Goal: Task Accomplishment & Management: Manage account settings

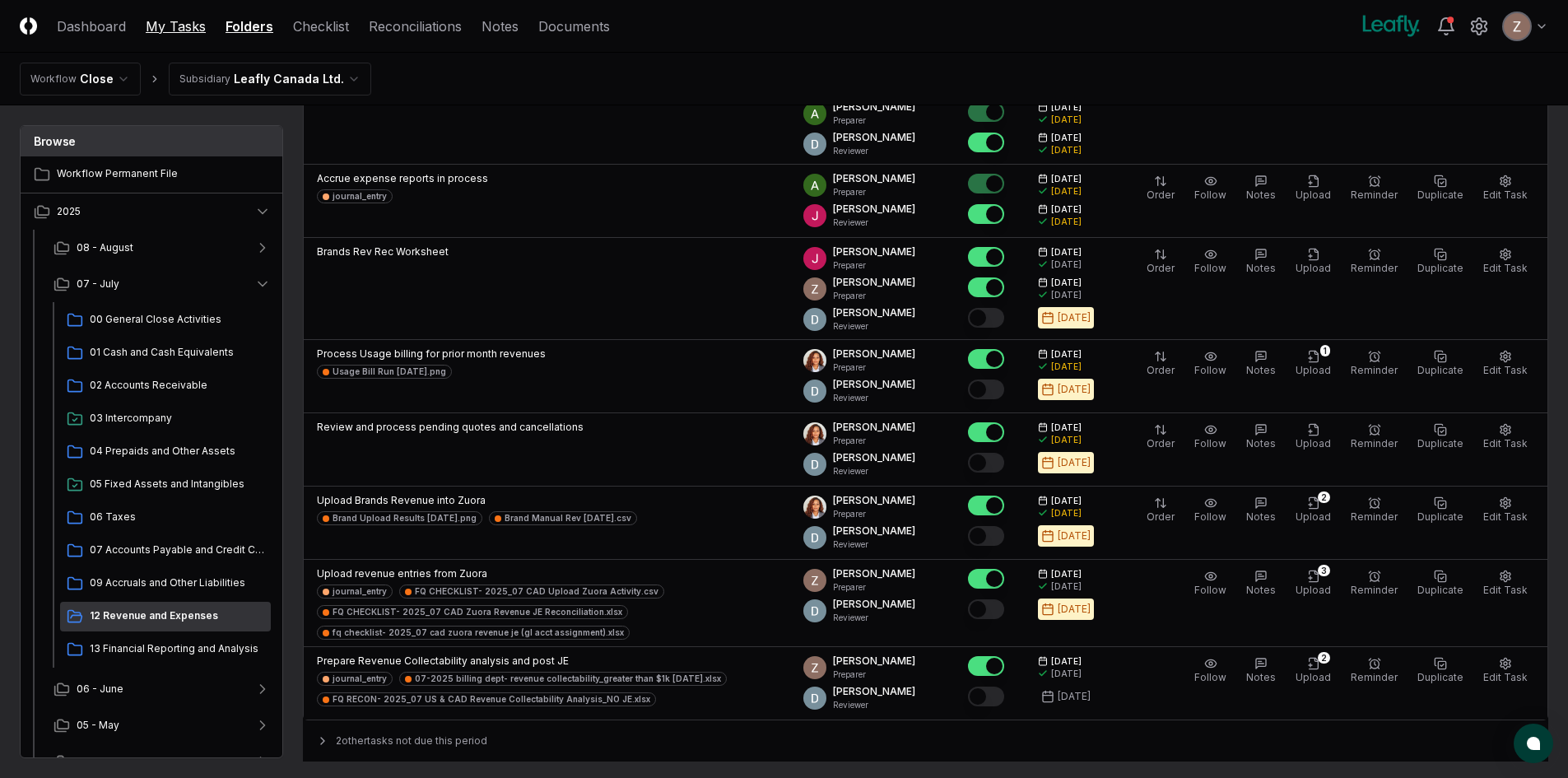
scroll to position [246, 0]
click at [162, 21] on link "My Tasks" at bounding box center [175, 26] width 60 height 19
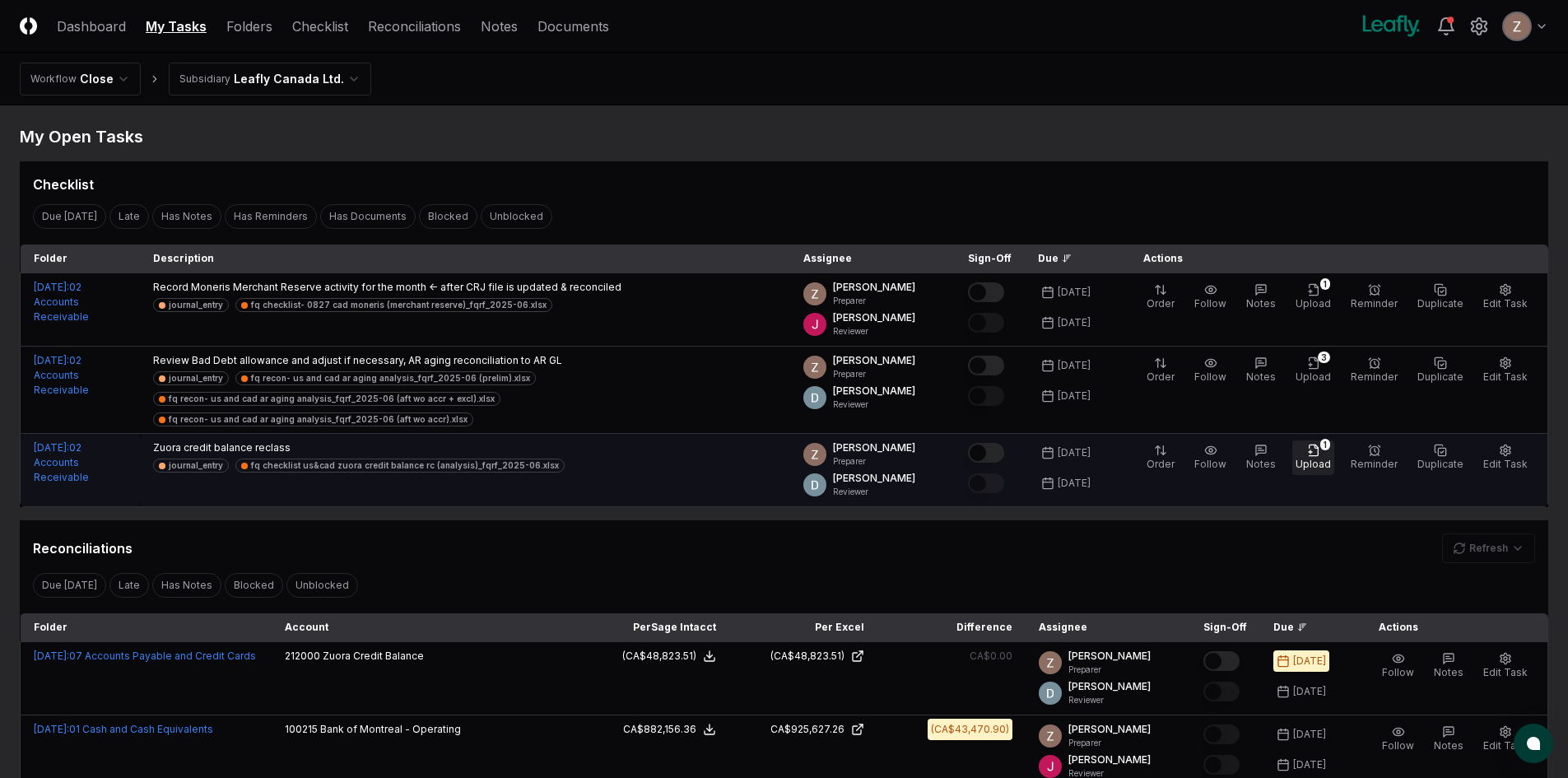
click at [1333, 452] on button "1 Upload" at bounding box center [1313, 458] width 42 height 35
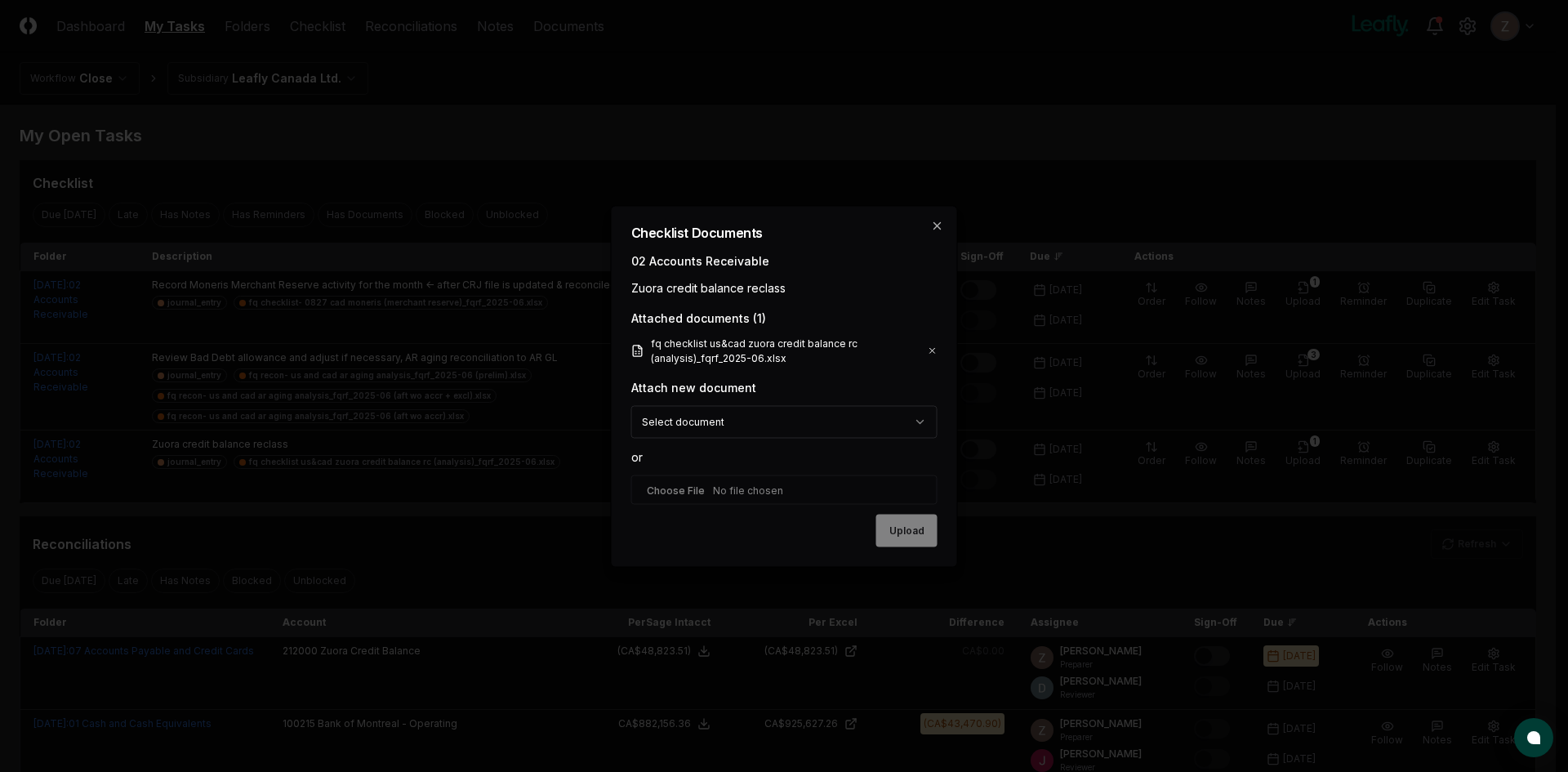
click at [936, 347] on icon at bounding box center [932, 350] width 10 height 13
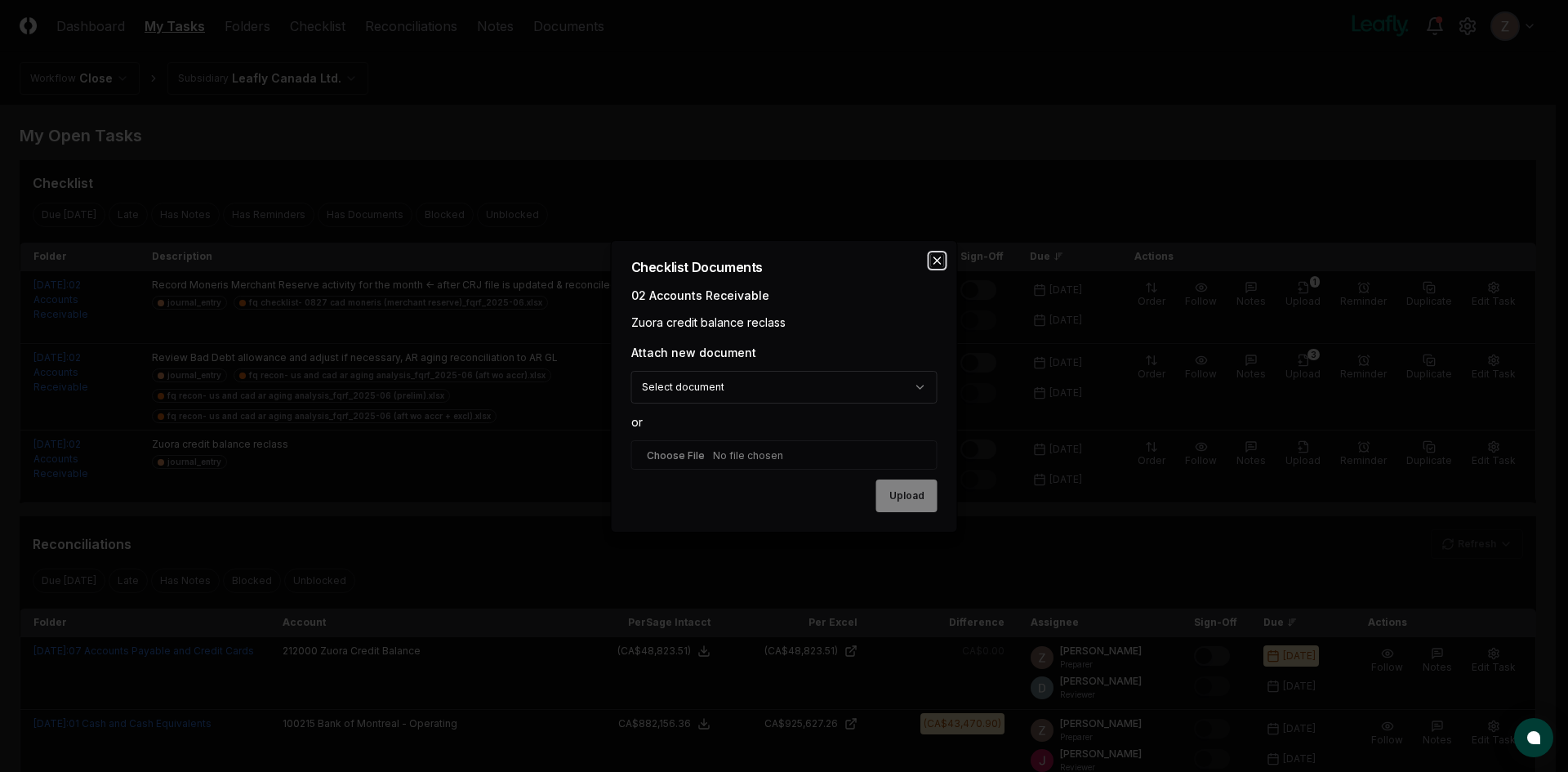
click at [936, 254] on icon "button" at bounding box center [937, 260] width 13 height 13
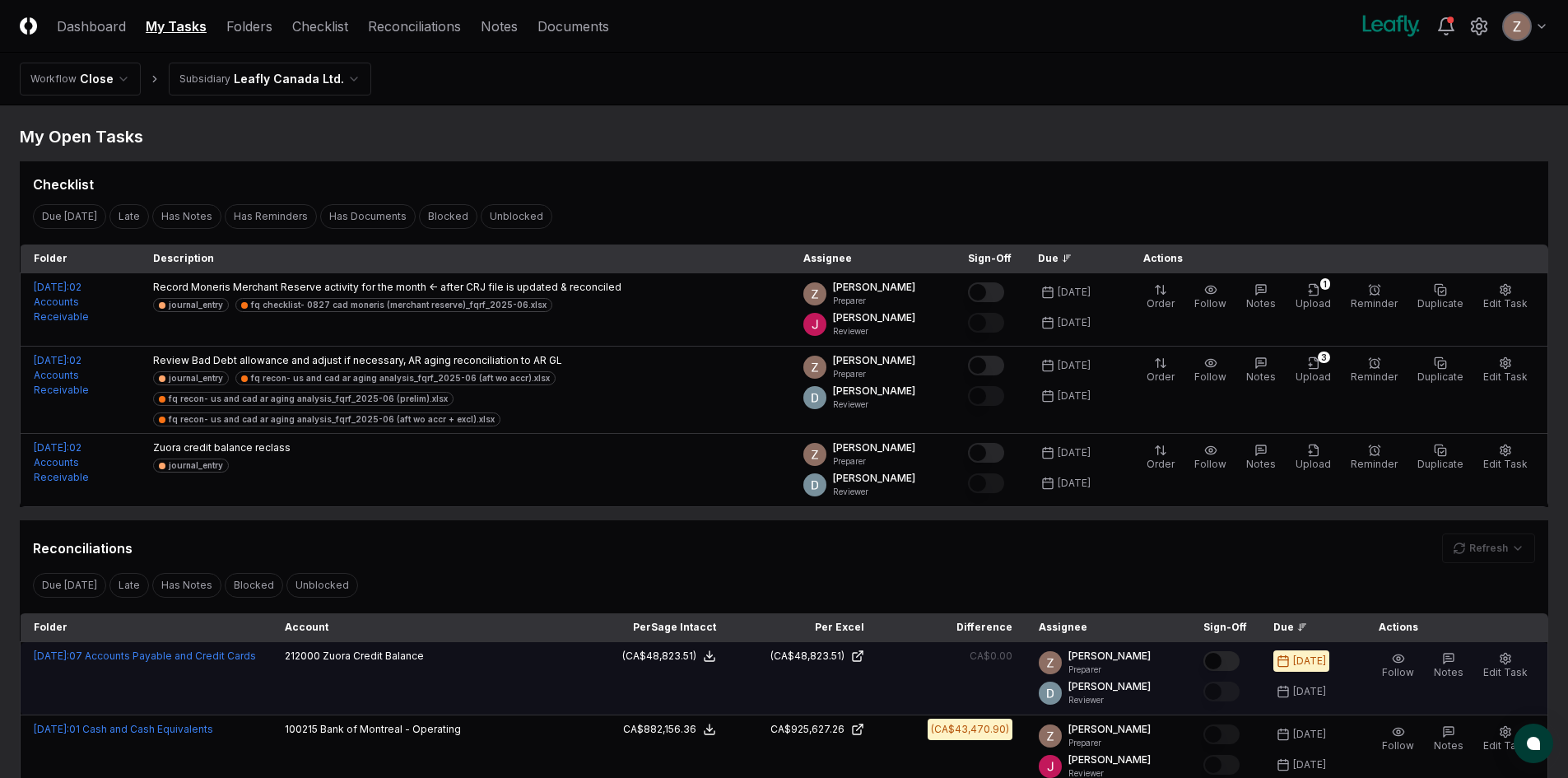
click at [1224, 651] on button "Mark complete" at bounding box center [1220, 660] width 36 height 19
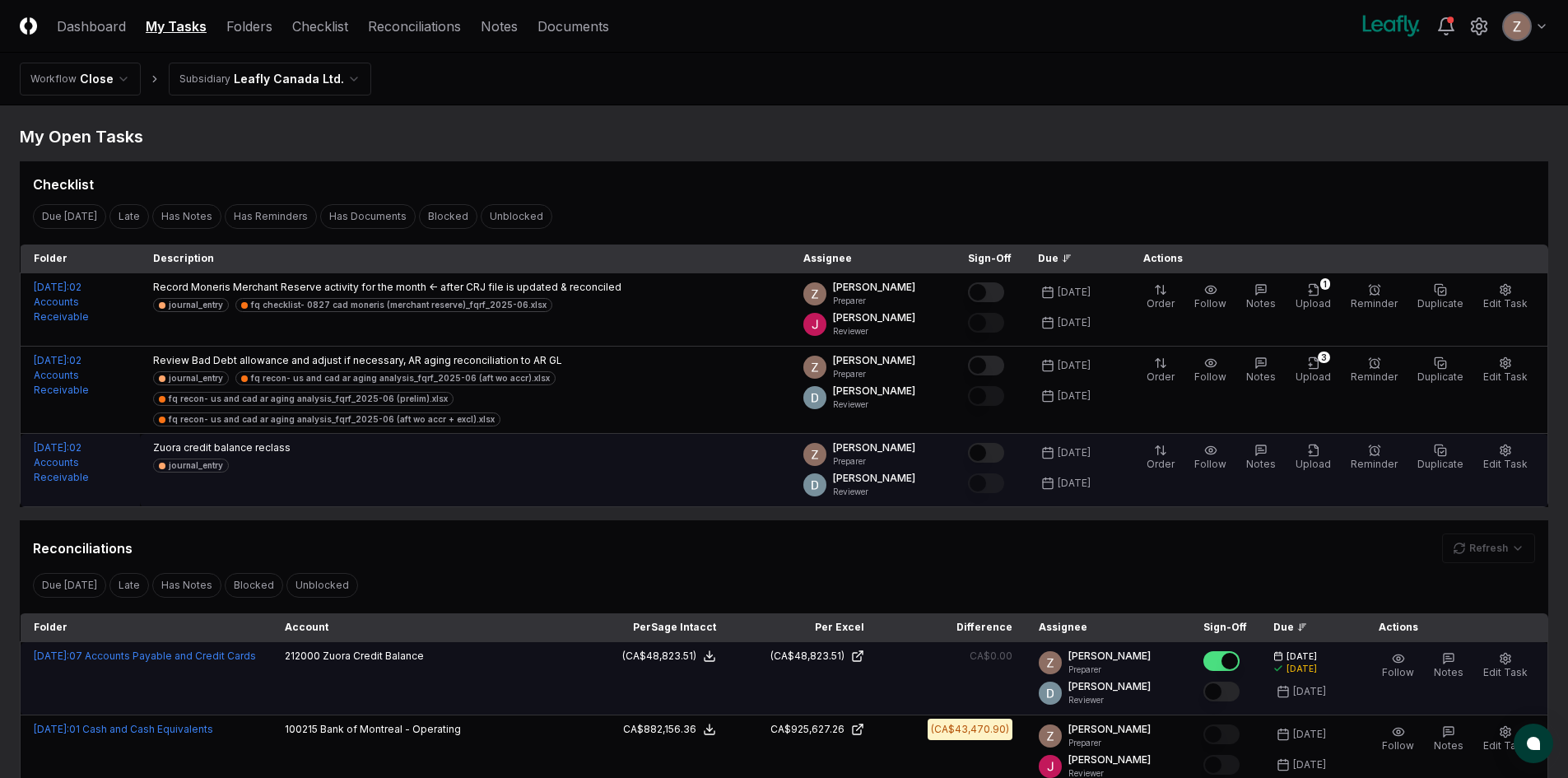
click at [1000, 442] on button "Mark complete" at bounding box center [985, 452] width 36 height 19
click at [1328, 440] on button "Upload" at bounding box center [1313, 458] width 42 height 35
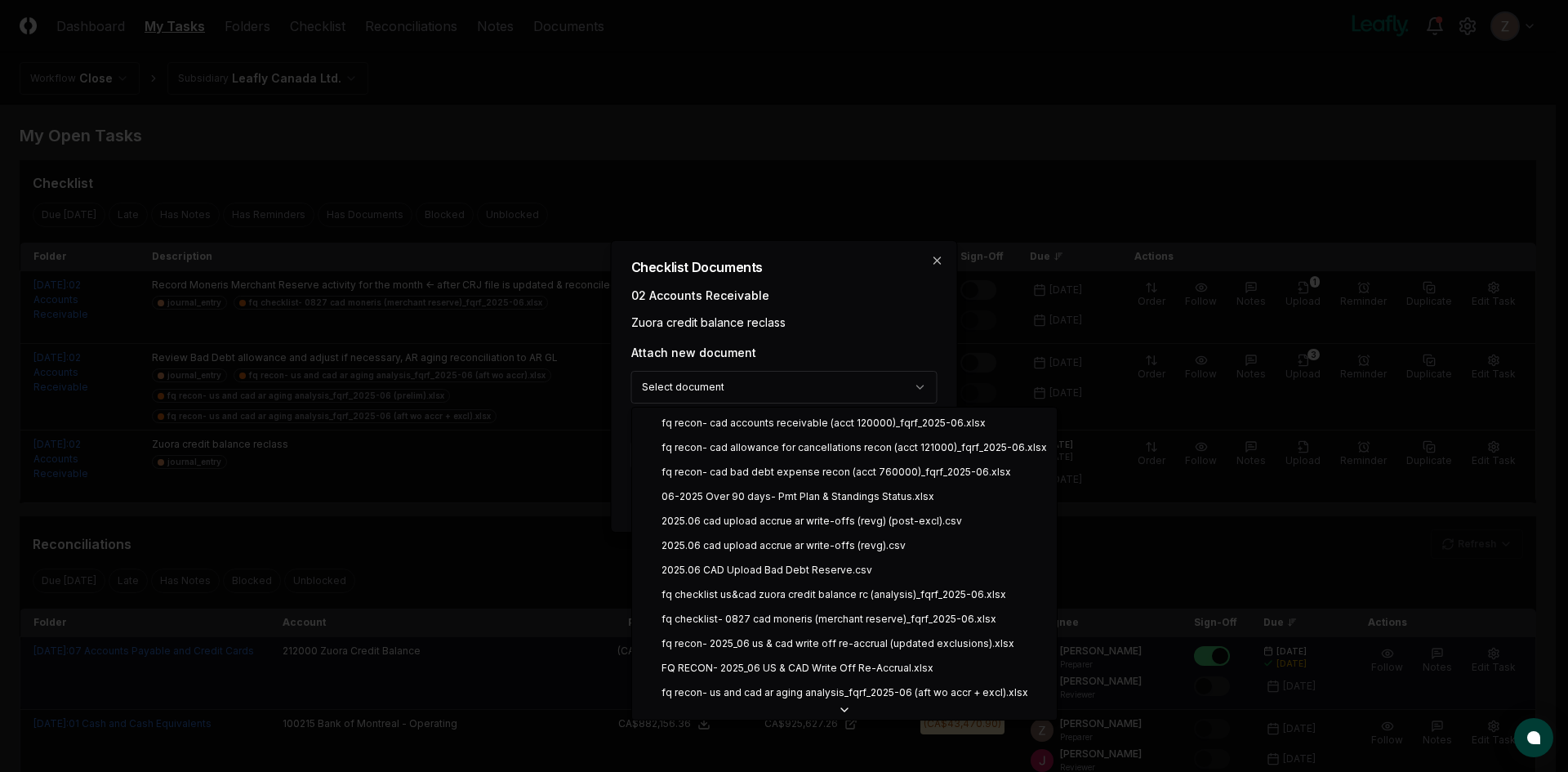
click at [794, 378] on body "CloseCore Dashboard My Tasks Folders Checklist Reconciliations Notes Documents …" at bounding box center [778, 668] width 1556 height 1336
click at [826, 347] on body "CloseCore Dashboard My Tasks Folders Checklist Reconciliations Notes Documents …" at bounding box center [778, 668] width 1556 height 1336
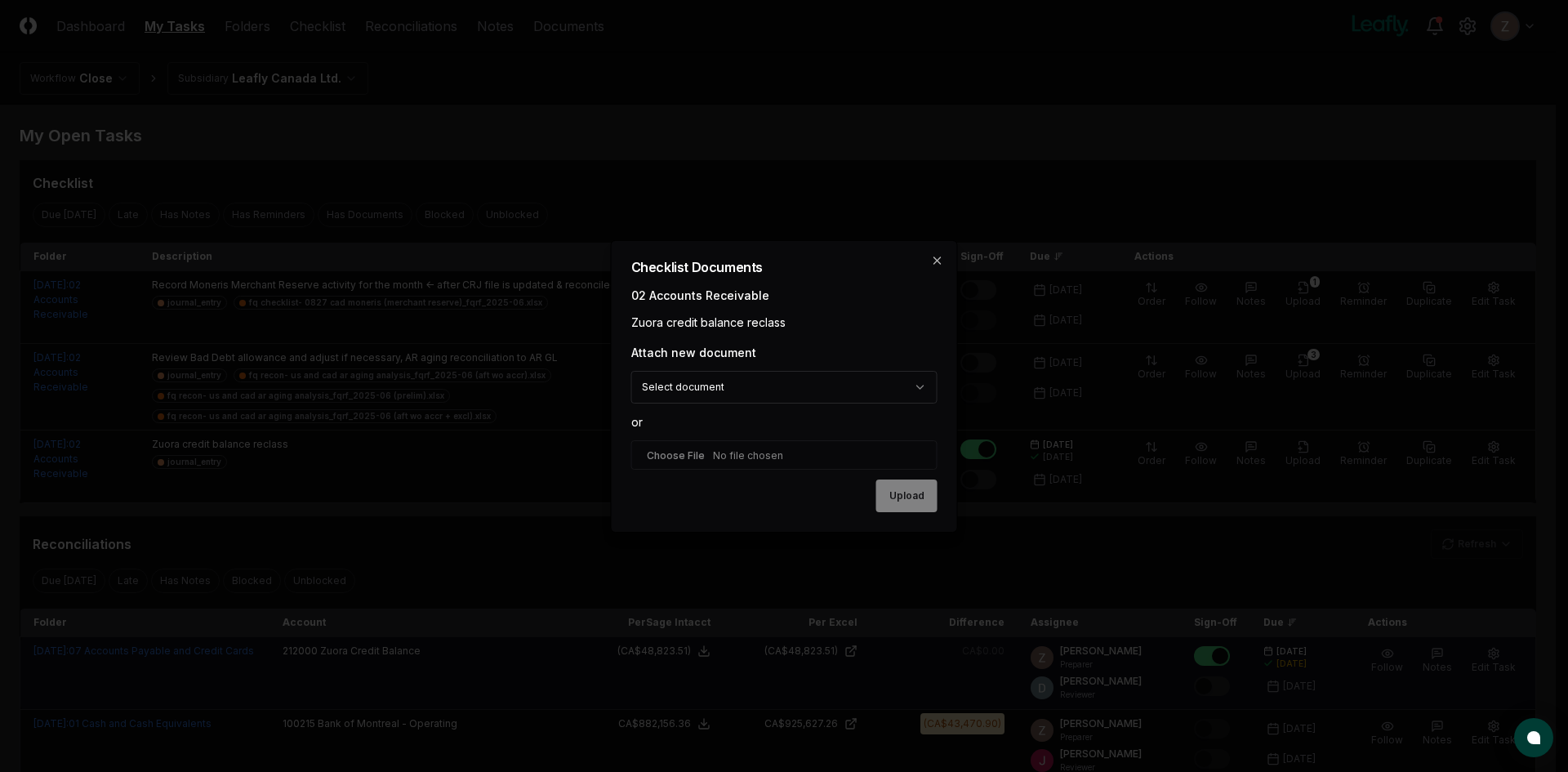
click at [710, 450] on input "file" at bounding box center [785, 454] width 307 height 29
type input "**********"
click at [904, 494] on button "Upload" at bounding box center [906, 496] width 61 height 33
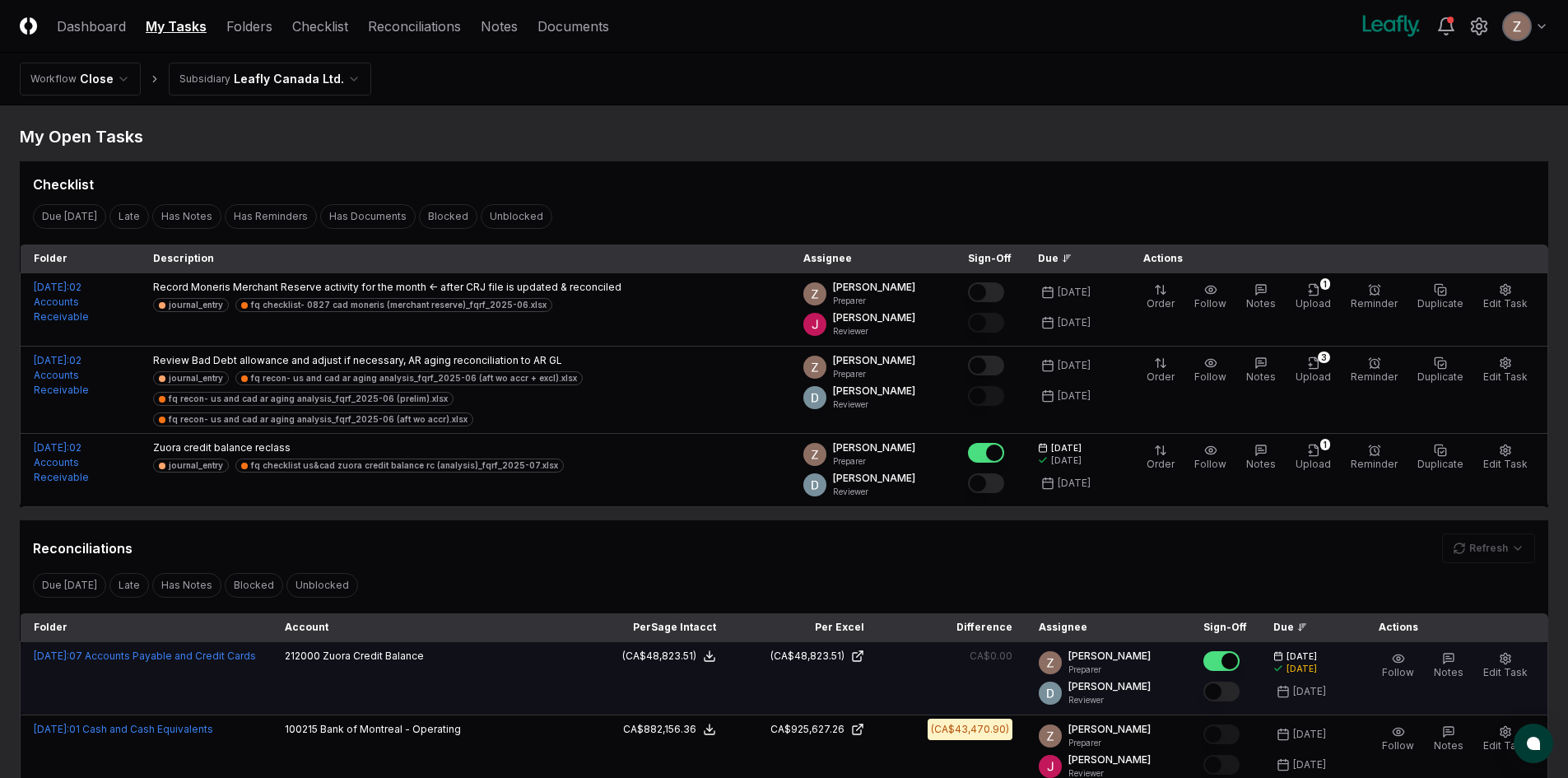
click at [303, 81] on html "CloseCore Dashboard My Tasks Folders Checklist Reconciliations Notes Documents …" at bounding box center [784, 673] width 1568 height 1346
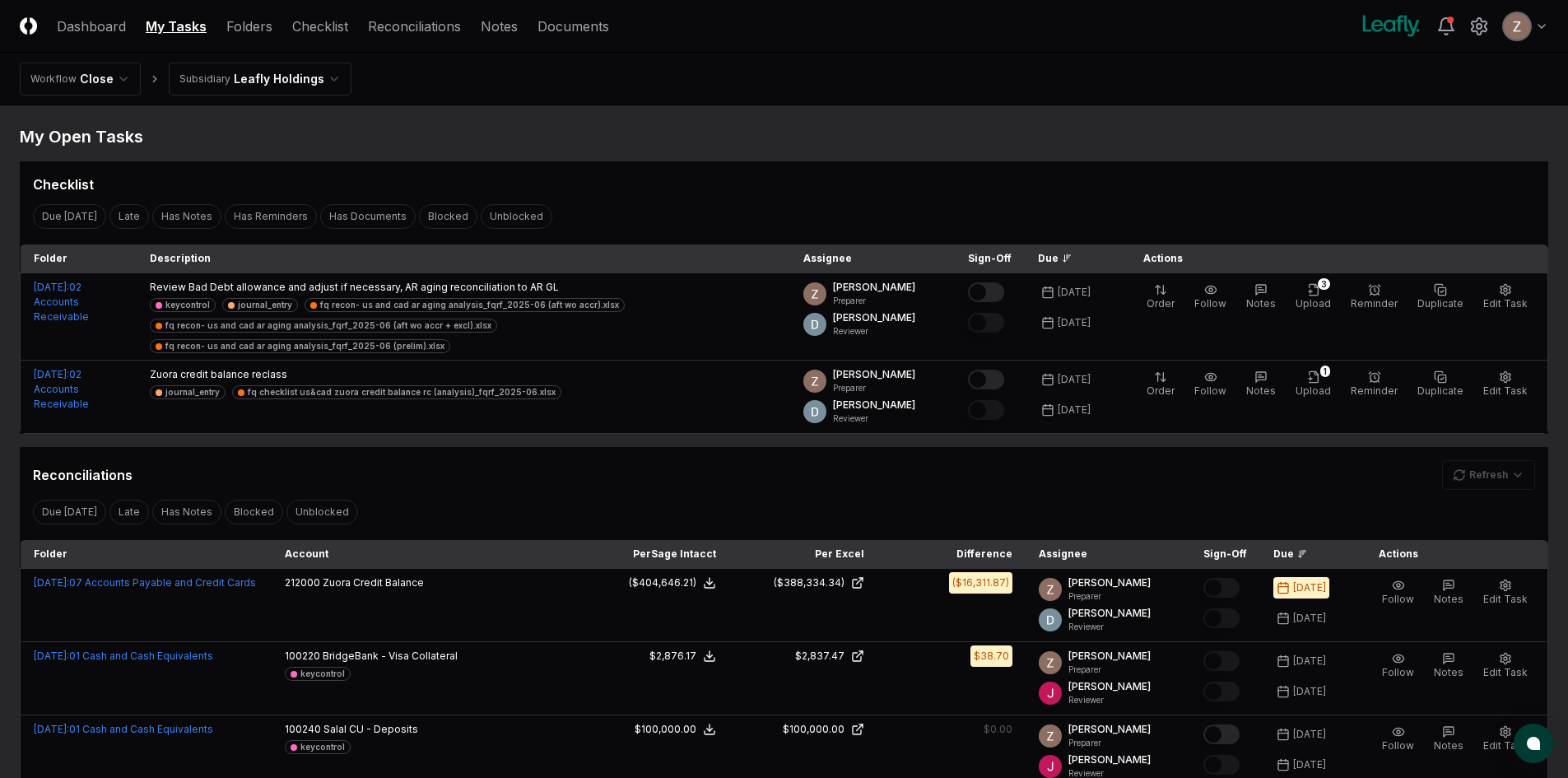
click at [319, 77] on html "CloseCore Dashboard My Tasks Folders Checklist Reconciliations Notes Documents …" at bounding box center [784, 710] width 1568 height 1420
click at [579, 107] on html "CloseCore Dashboard My Tasks Folders Checklist Reconciliations Notes Documents …" at bounding box center [784, 710] width 1568 height 1420
click at [113, 73] on html "CloseCore Dashboard My Tasks Folders Checklist Reconciliations Notes Documents …" at bounding box center [784, 710] width 1568 height 1420
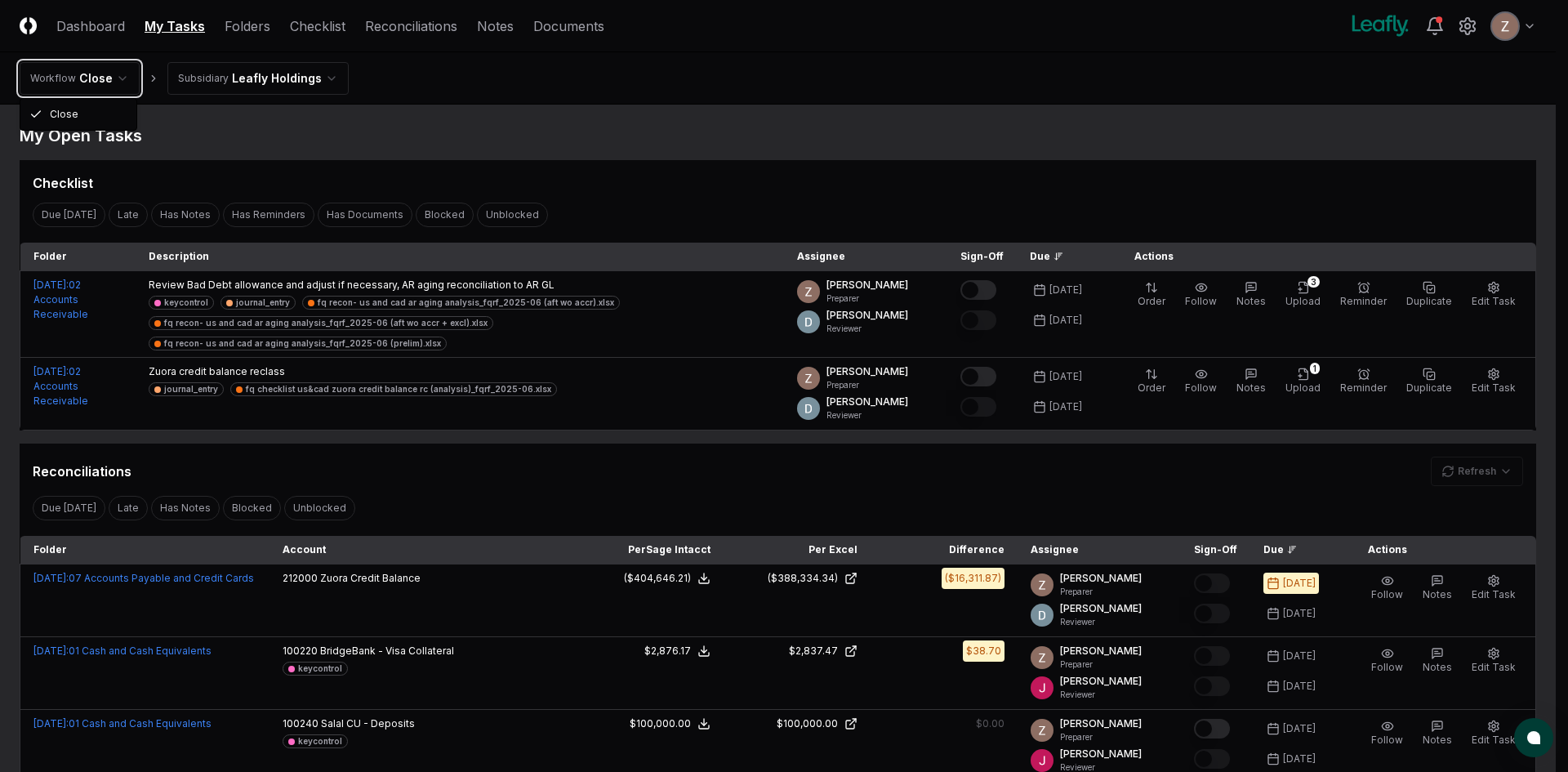
click at [874, 132] on html "CloseCore Dashboard My Tasks Folders Checklist Reconciliations Notes Documents …" at bounding box center [784, 704] width 1568 height 1409
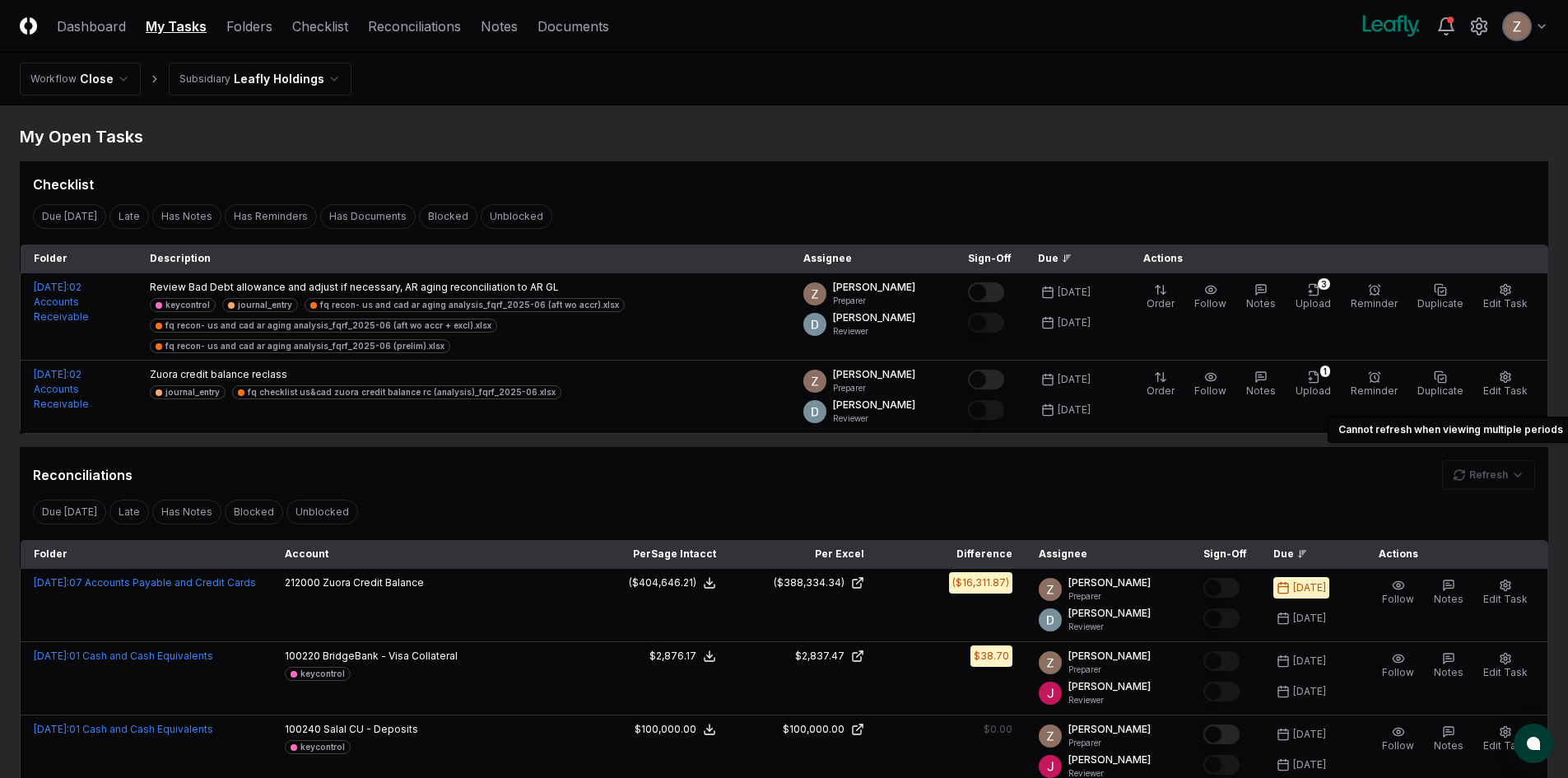
click at [1480, 460] on div "Refresh" at bounding box center [1488, 475] width 93 height 29
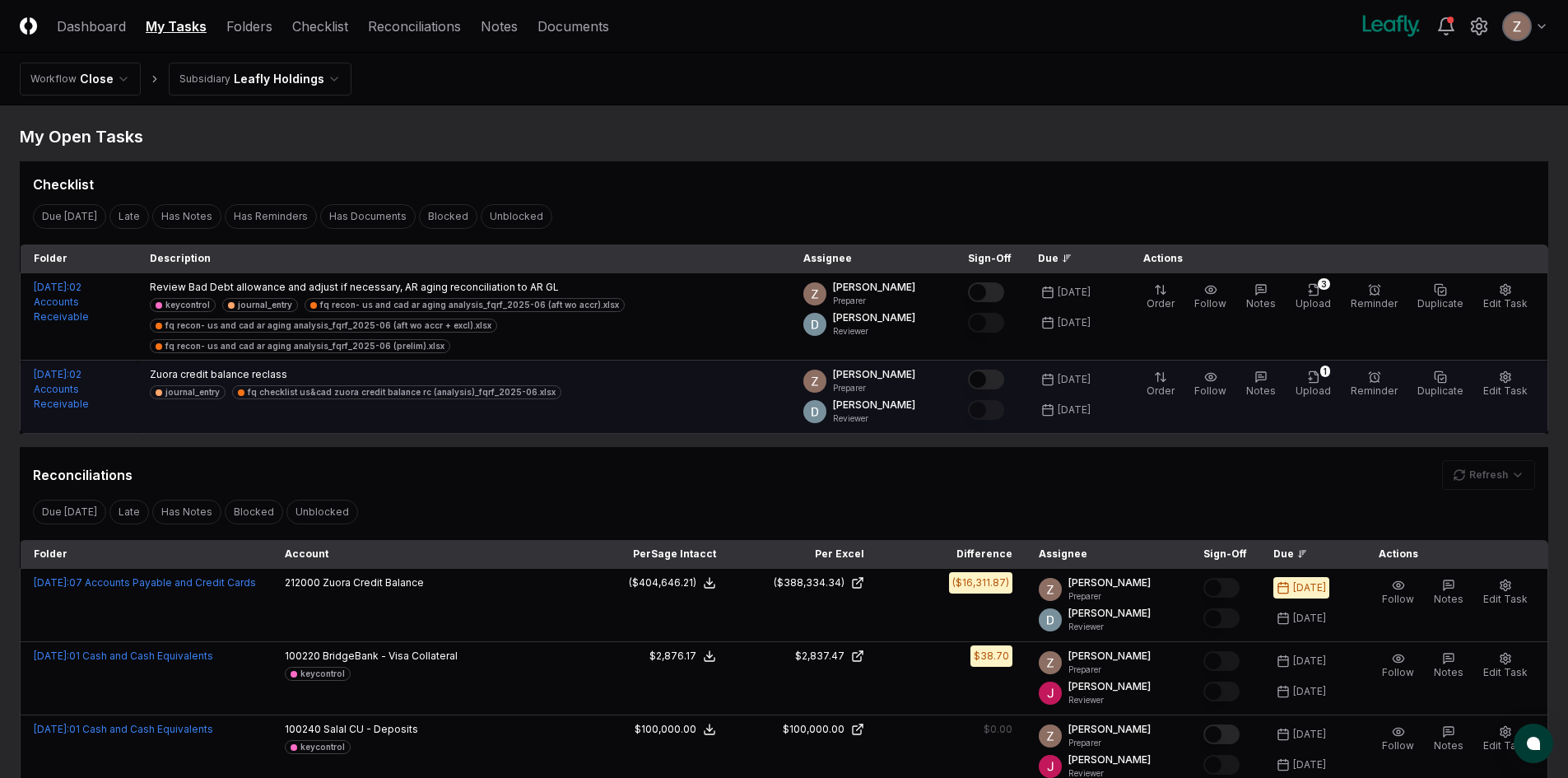
click at [1004, 370] on button "Mark complete" at bounding box center [985, 379] width 36 height 19
click at [1313, 384] on span "Upload" at bounding box center [1312, 390] width 35 height 12
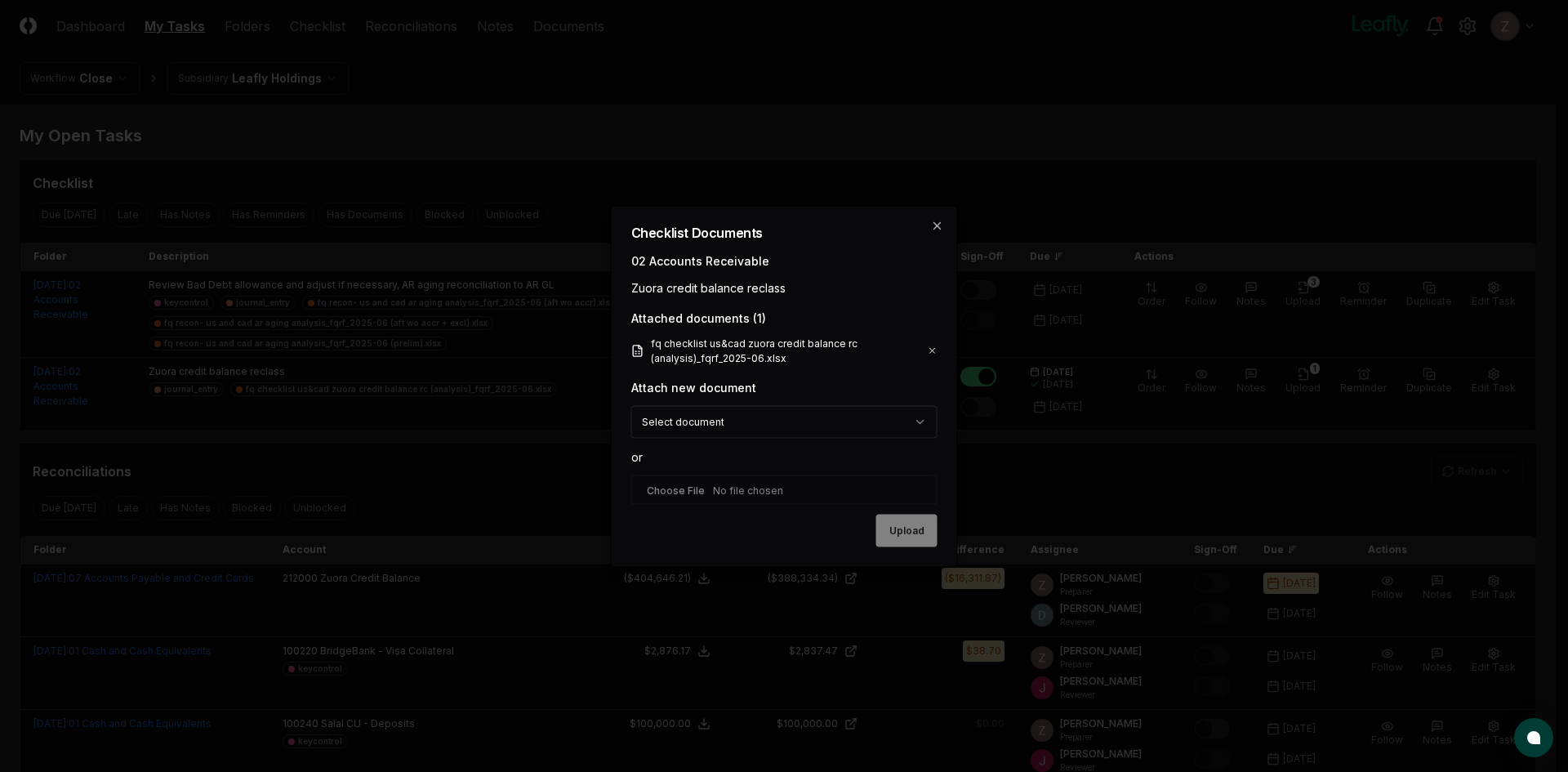
click at [932, 346] on icon at bounding box center [932, 350] width 10 height 13
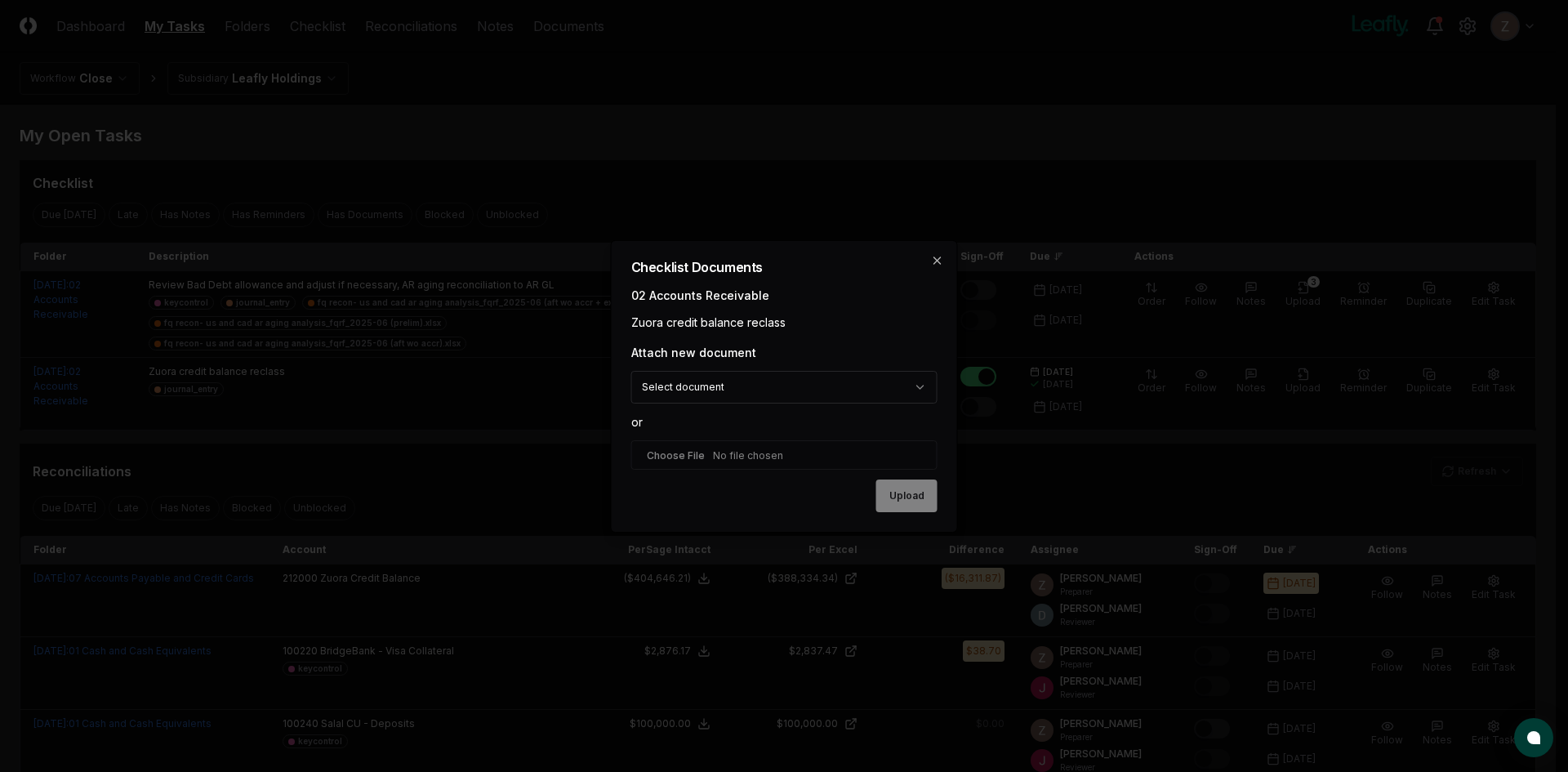
click at [703, 451] on input "file" at bounding box center [785, 454] width 307 height 29
type input "**********"
click at [885, 485] on button "Upload" at bounding box center [906, 496] width 61 height 33
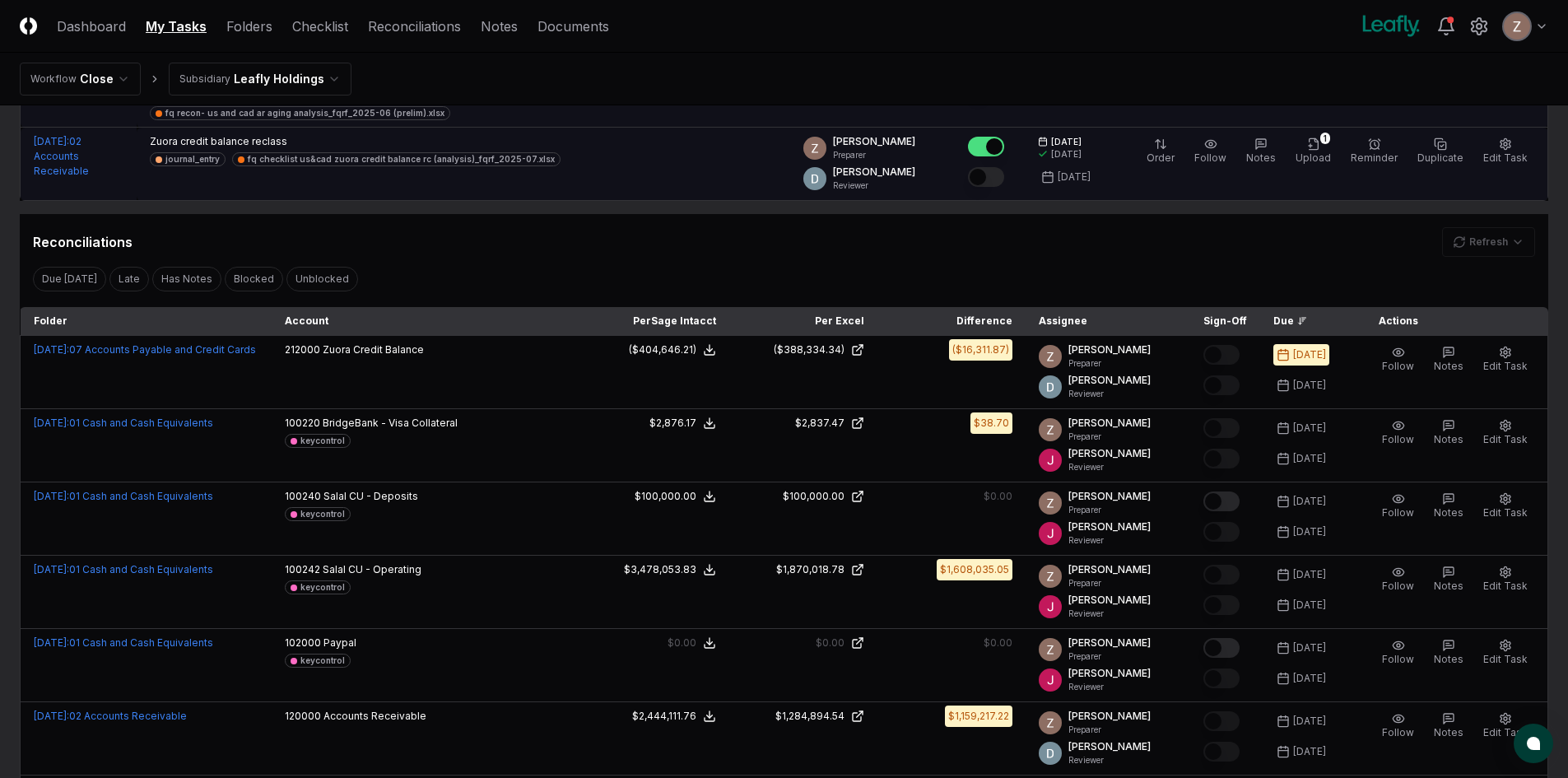
scroll to position [246, 0]
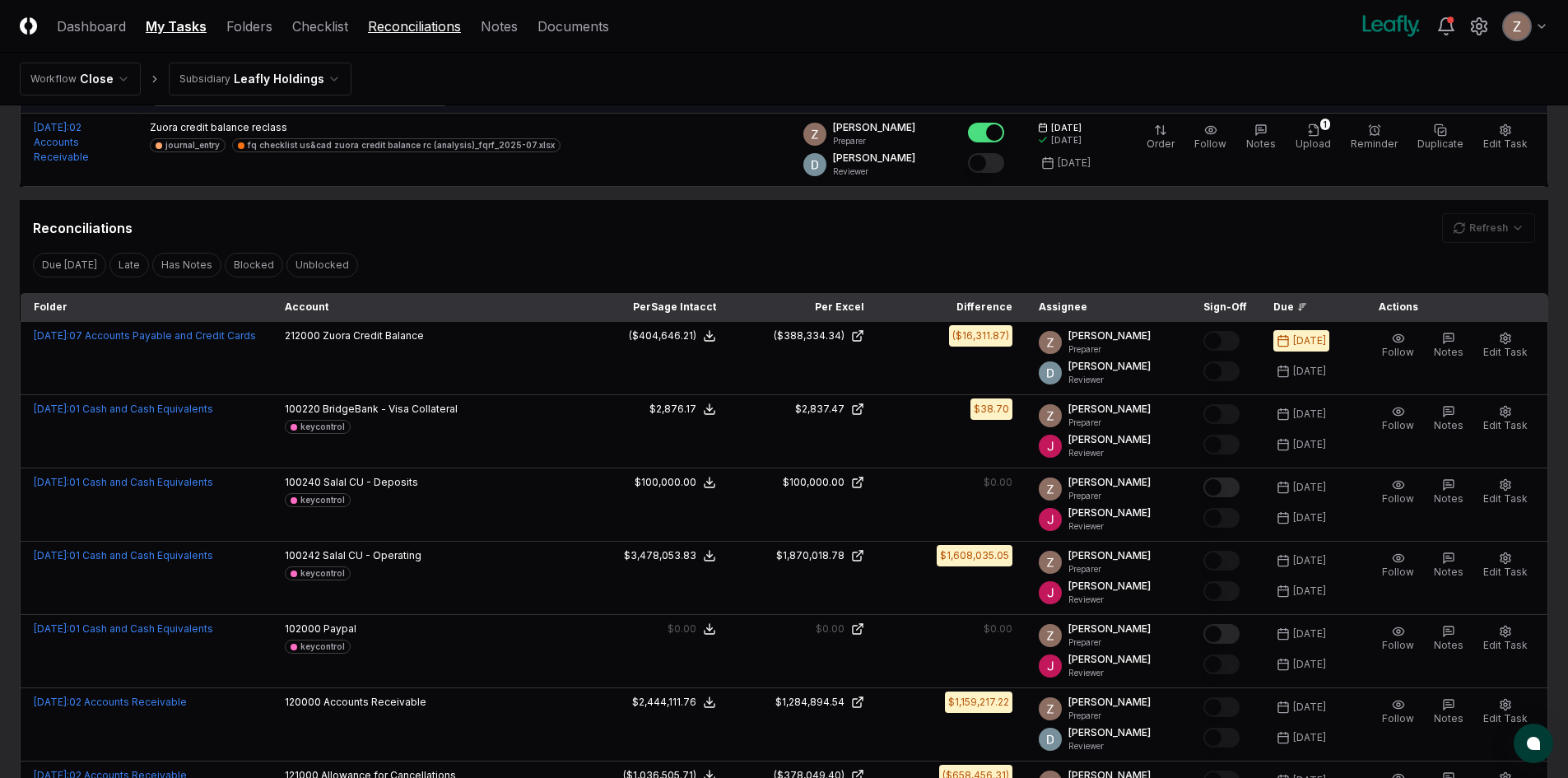
click at [429, 28] on link "Reconciliations" at bounding box center [414, 26] width 93 height 19
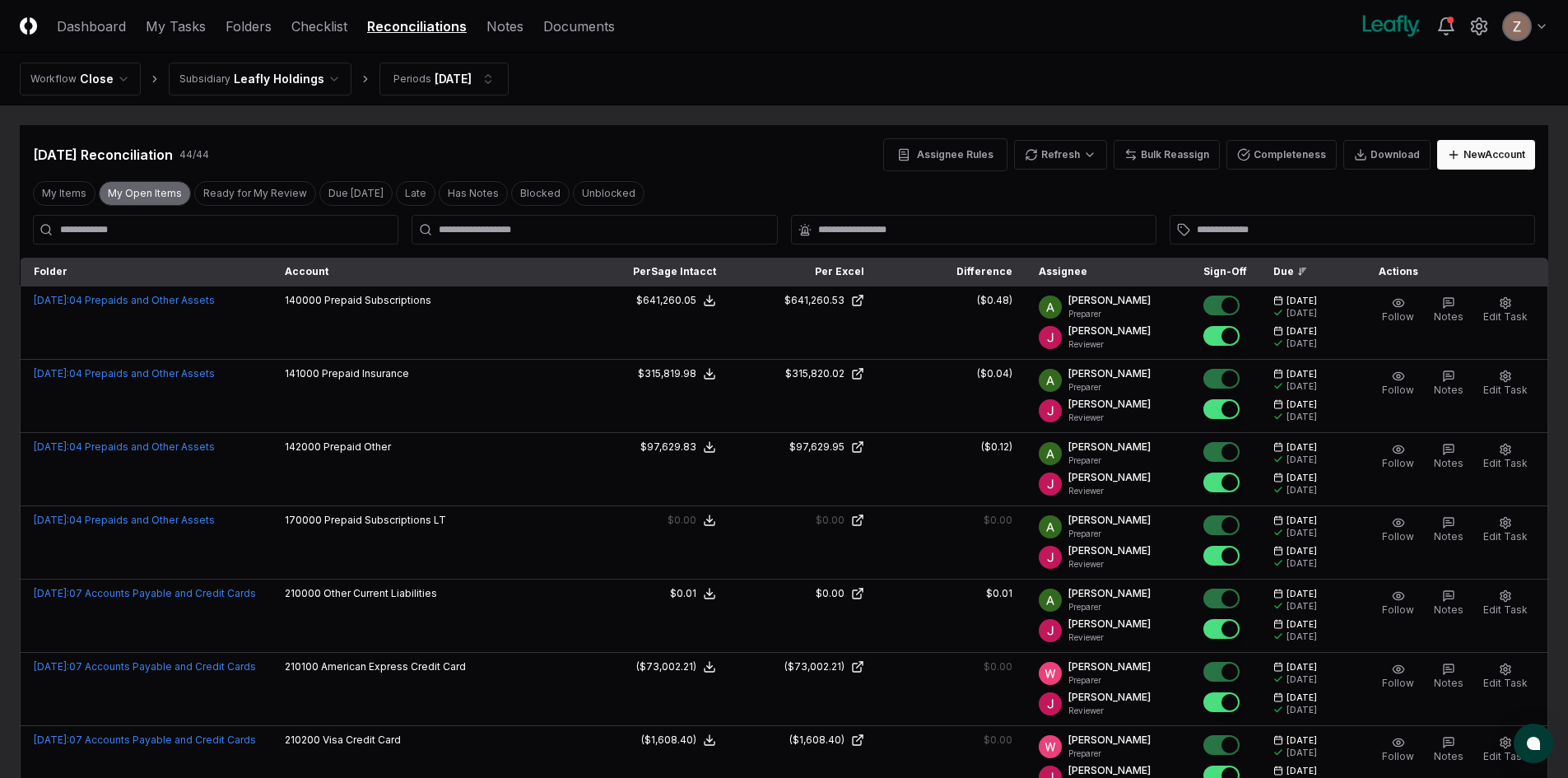
click at [122, 184] on button "My Open Items" at bounding box center [144, 193] width 92 height 25
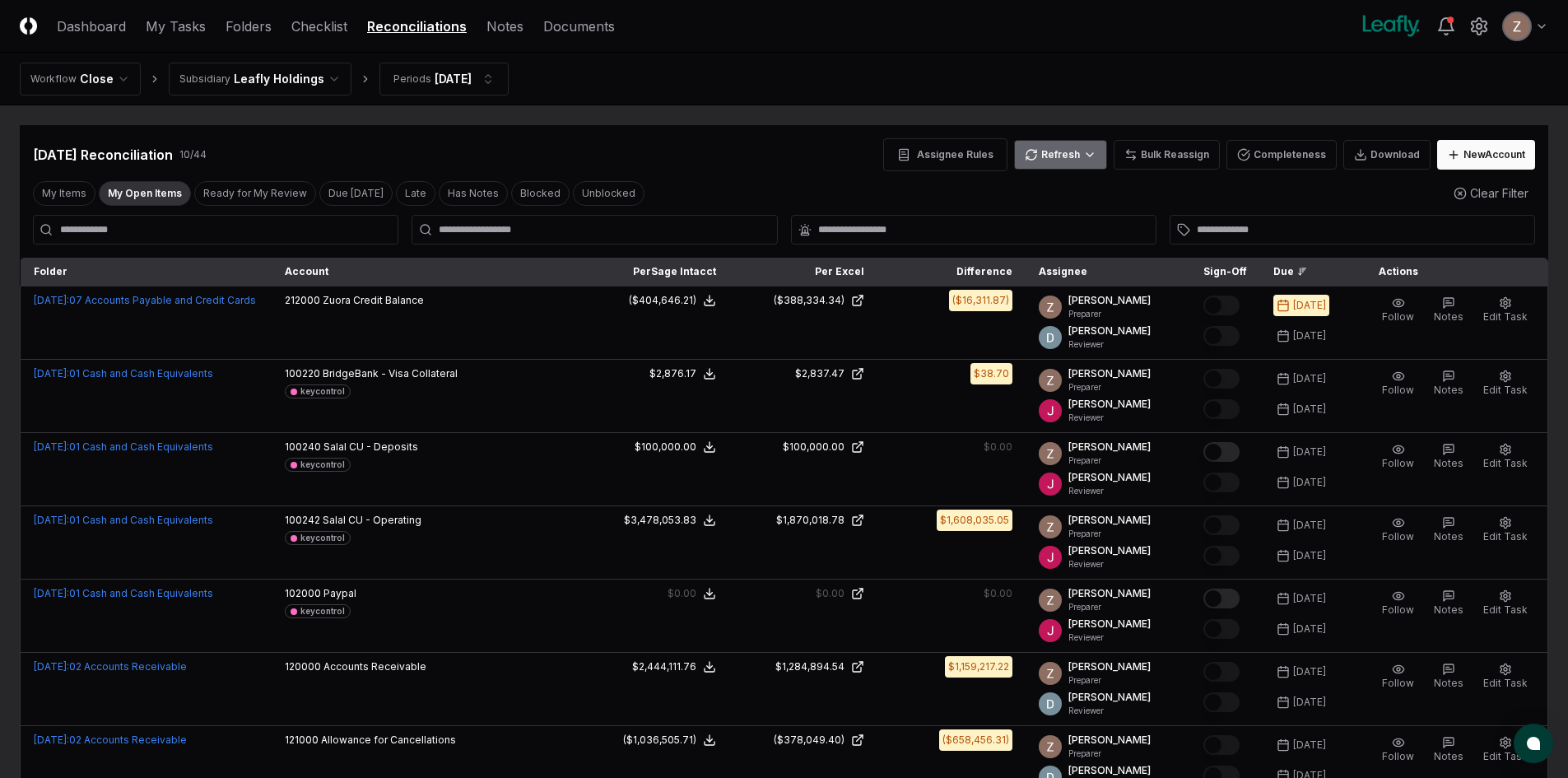
click at [1077, 152] on html "CloseCore Dashboard My Tasks Folders Checklist Reconciliations Notes Documents …" at bounding box center [784, 568] width 1568 height 1138
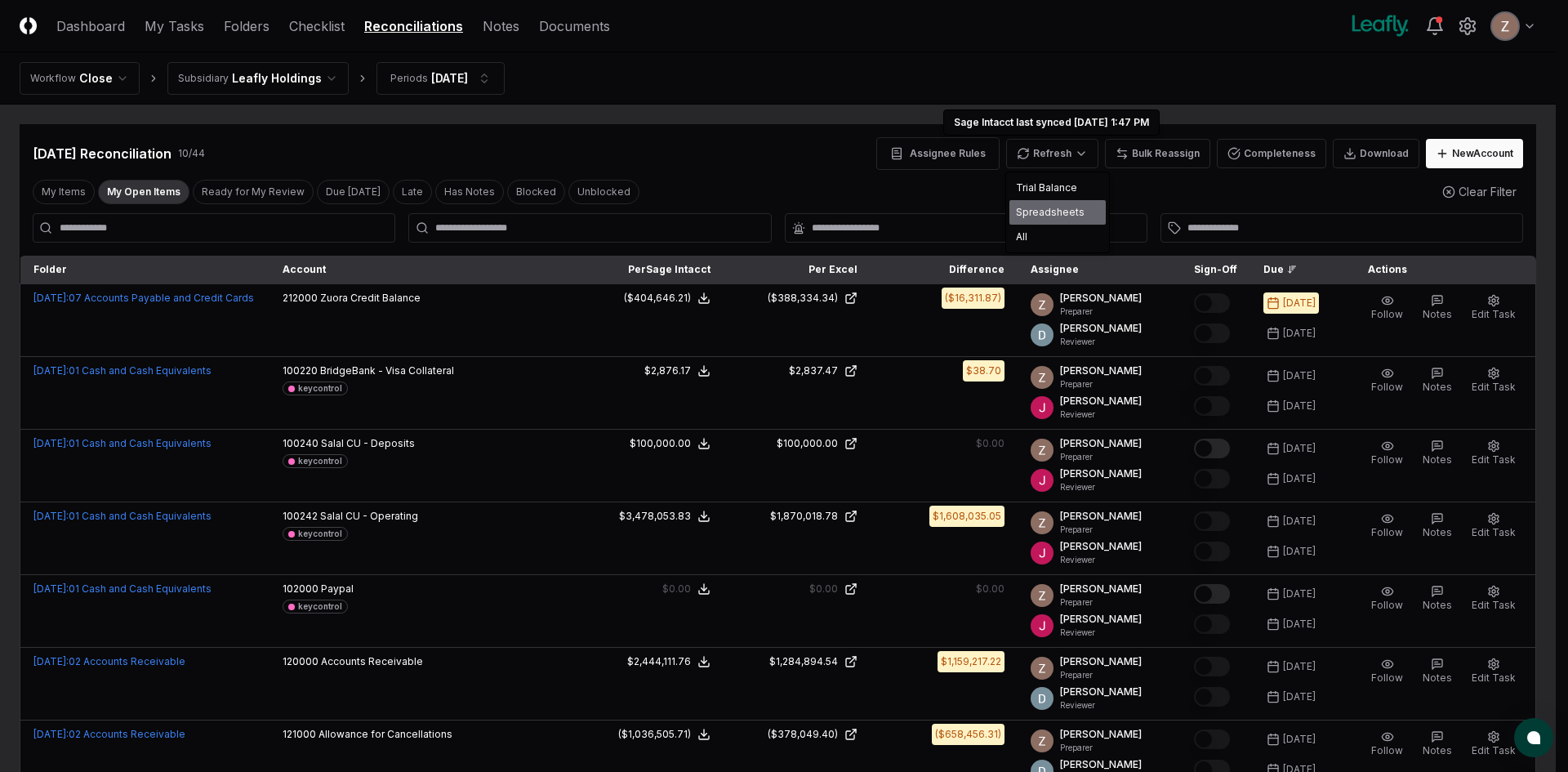
click at [1068, 207] on div "Spreadsheets" at bounding box center [1058, 212] width 97 height 25
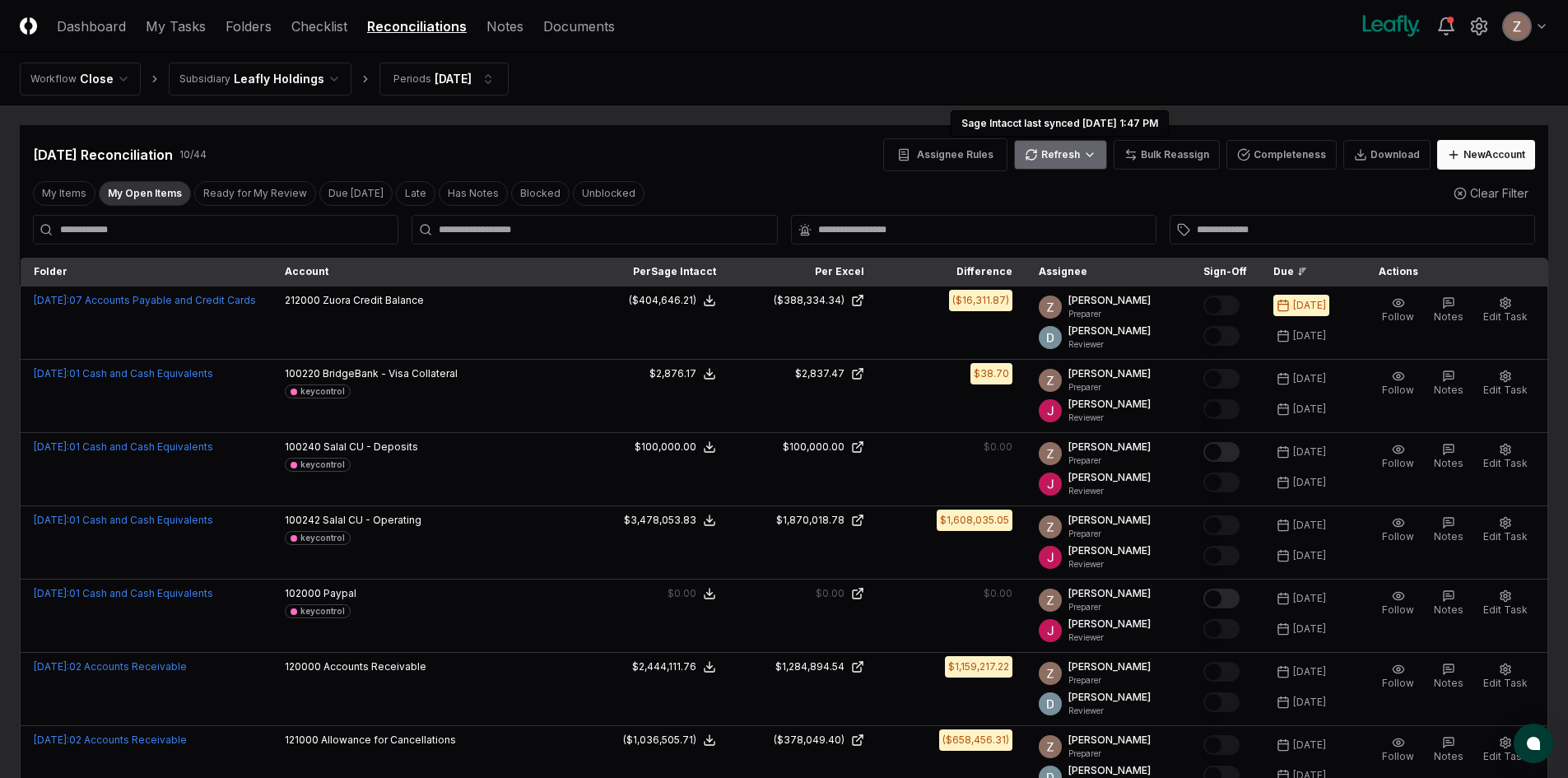
click at [1076, 154] on html "CloseCore Dashboard My Tasks Folders Checklist Reconciliations Notes Documents …" at bounding box center [784, 568] width 1568 height 1138
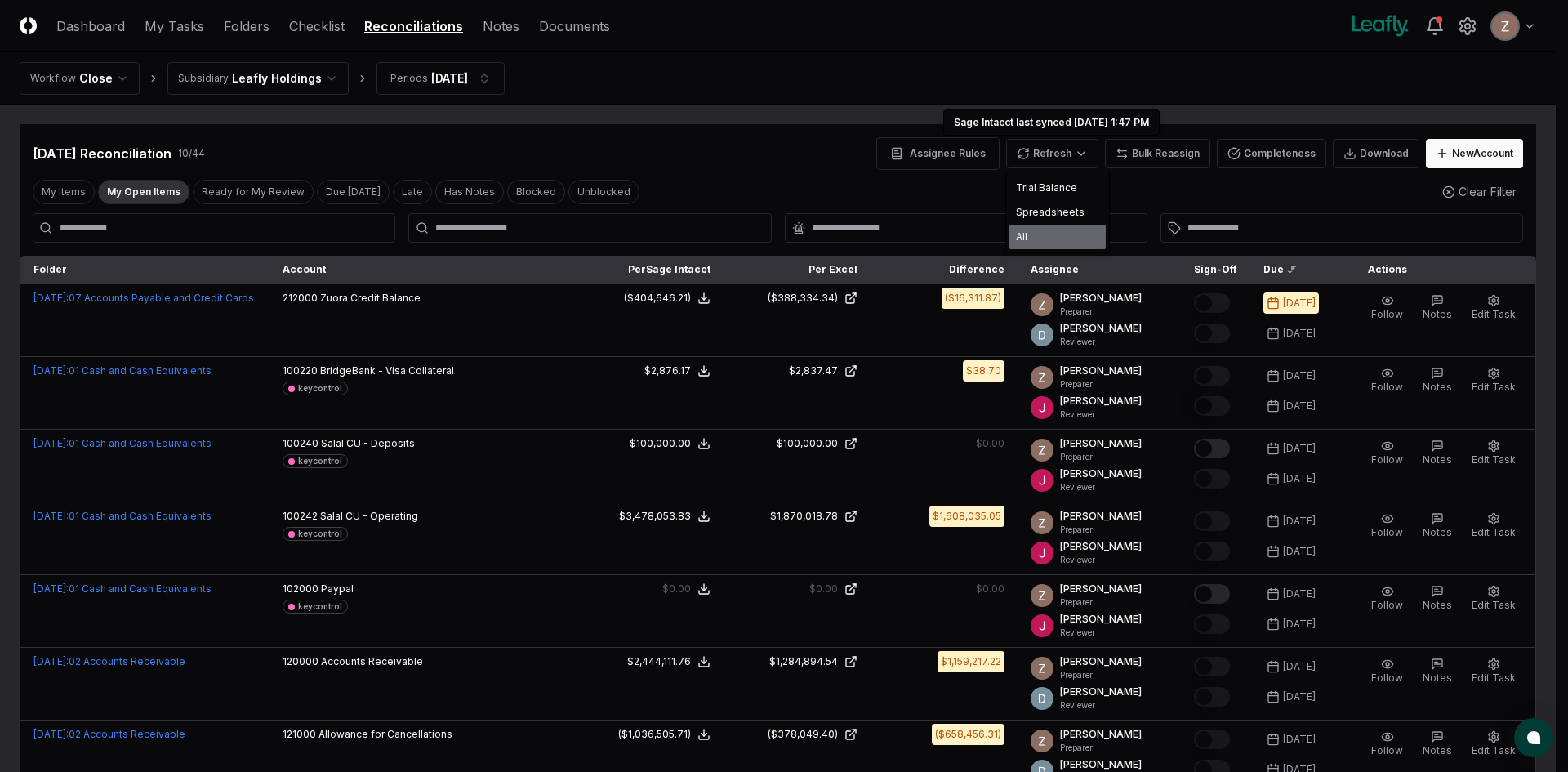
click at [1040, 241] on div "All" at bounding box center [1058, 236] width 97 height 25
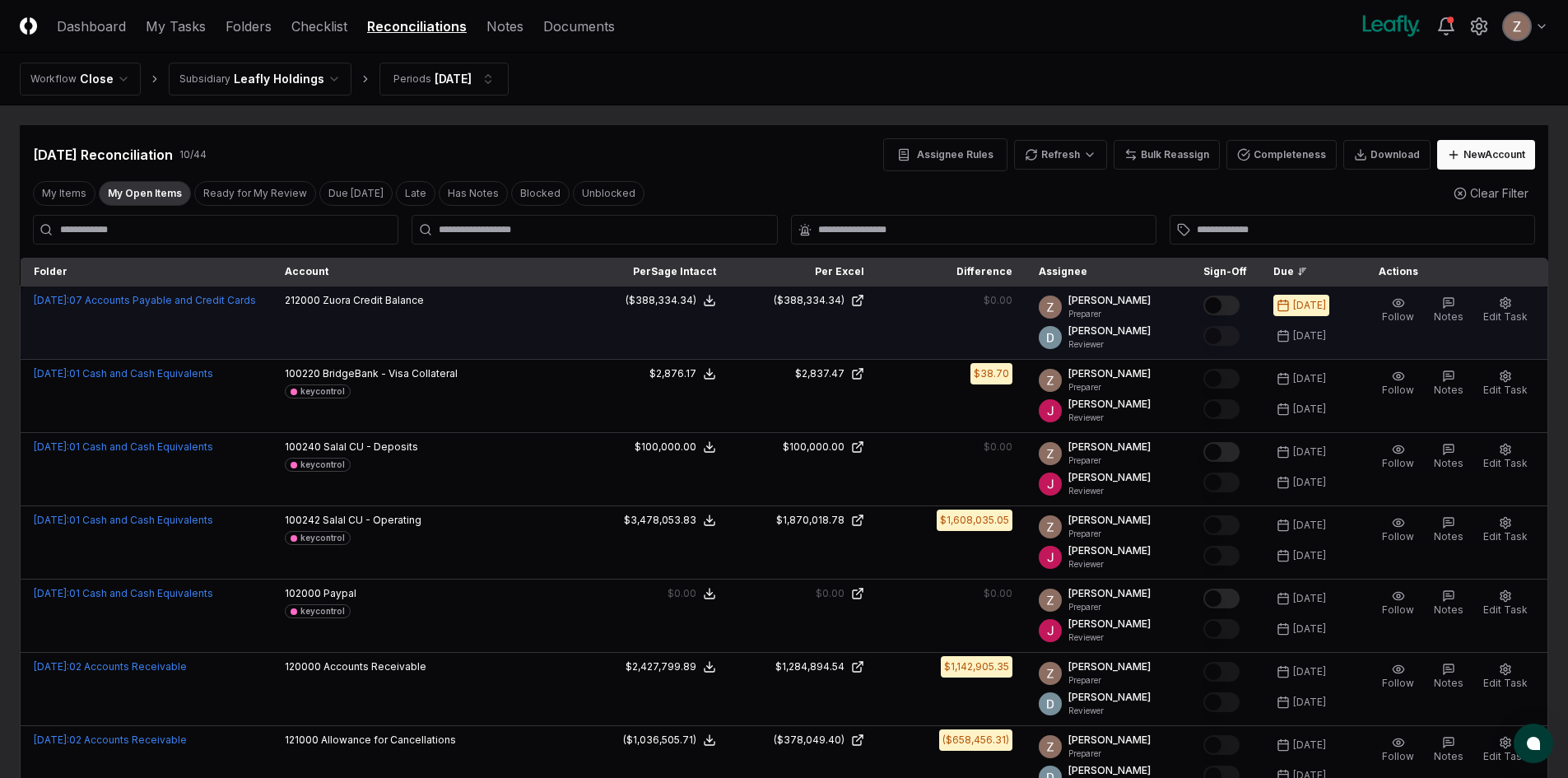
click at [1232, 303] on button "Mark complete" at bounding box center [1220, 304] width 36 height 19
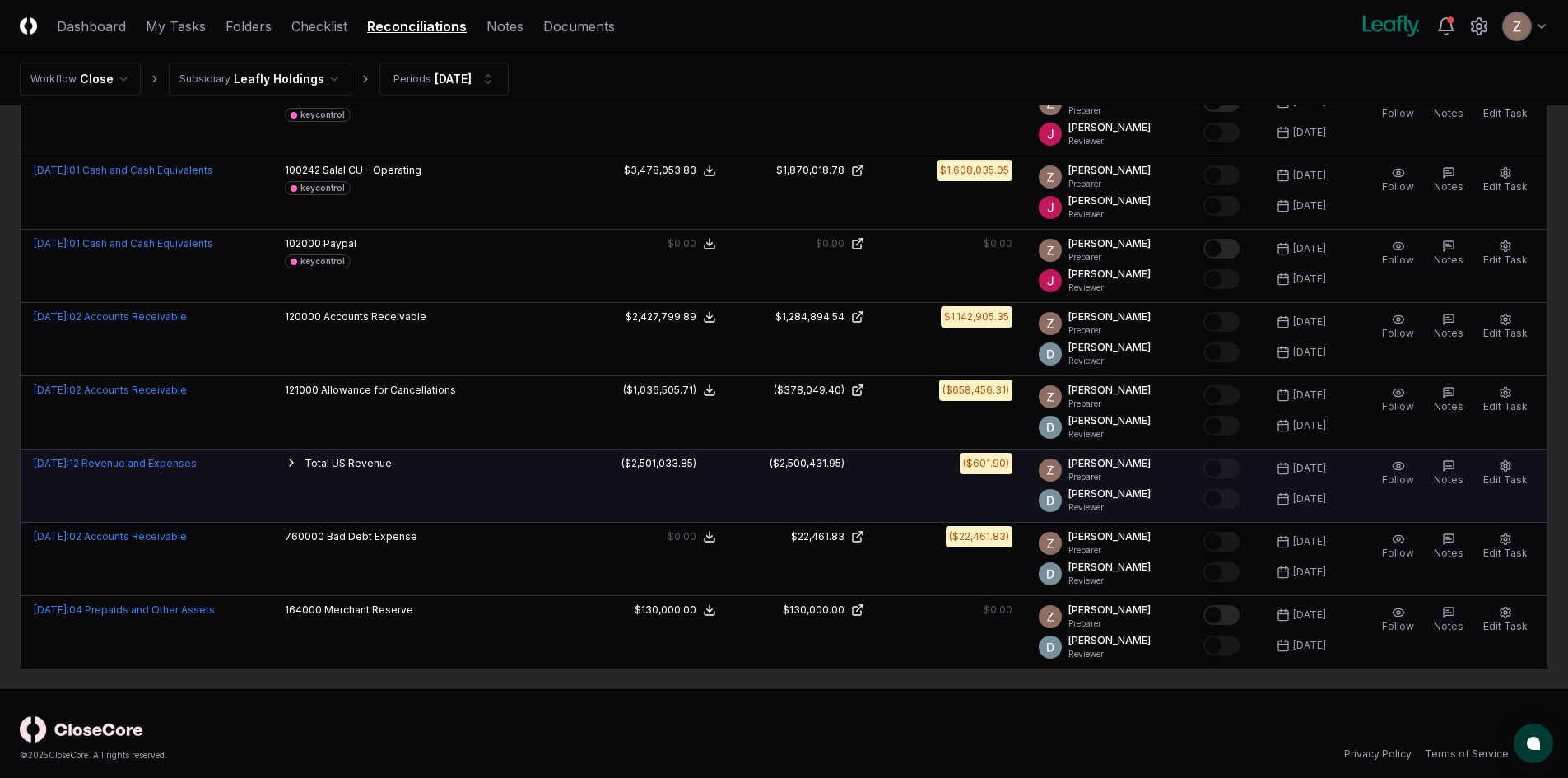
scroll to position [360, 0]
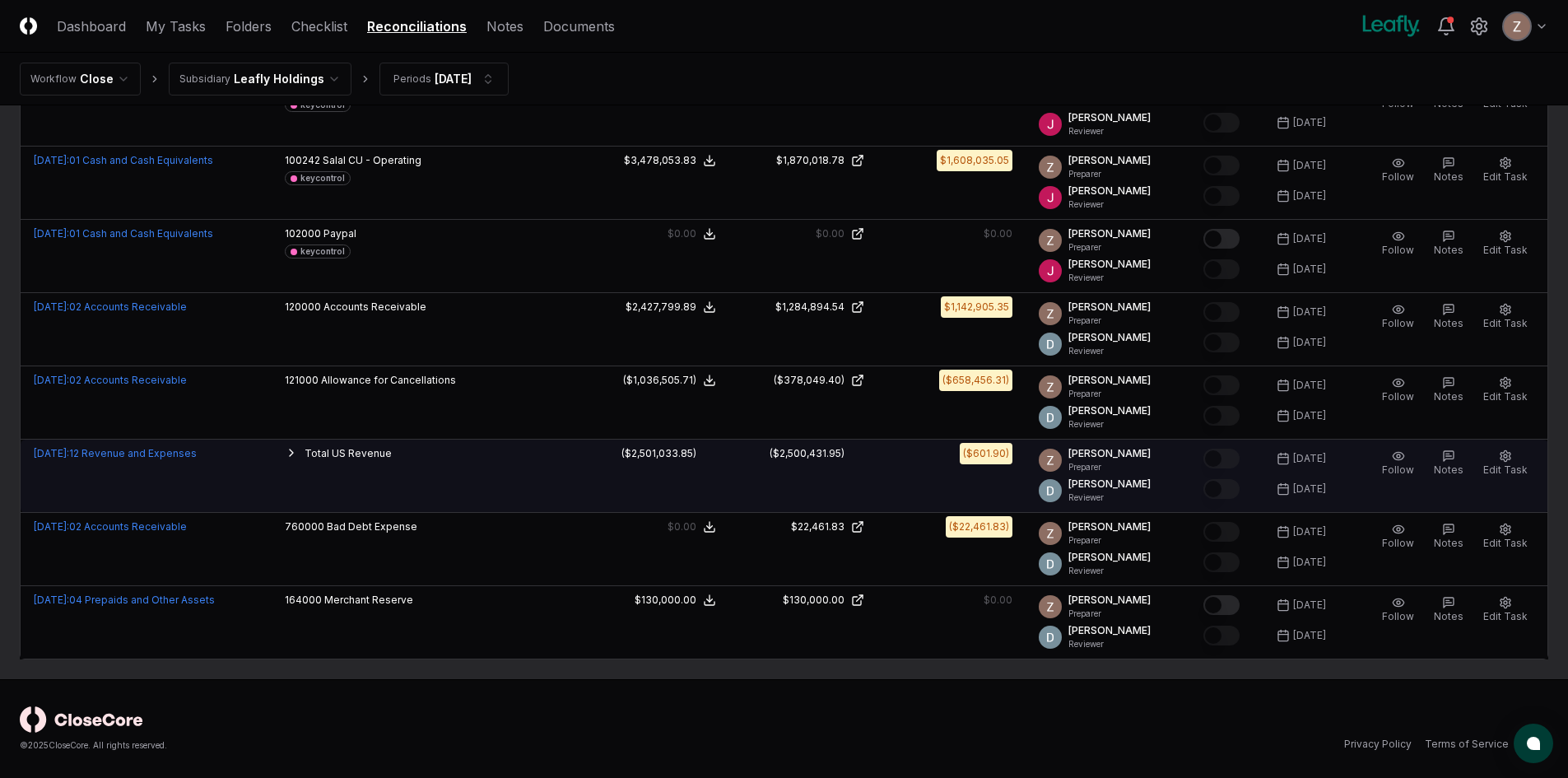
click at [292, 451] on td "Total US Revenue 402100 Digital Media - Display Ads - Licensed Dispensary 40230…" at bounding box center [426, 476] width 309 height 74
click at [294, 451] on td "Total US Revenue 402100 Digital Media - Display Ads - Licensed Dispensary 40230…" at bounding box center [426, 476] width 309 height 74
click at [298, 450] on icon "button" at bounding box center [292, 452] width 13 height 13
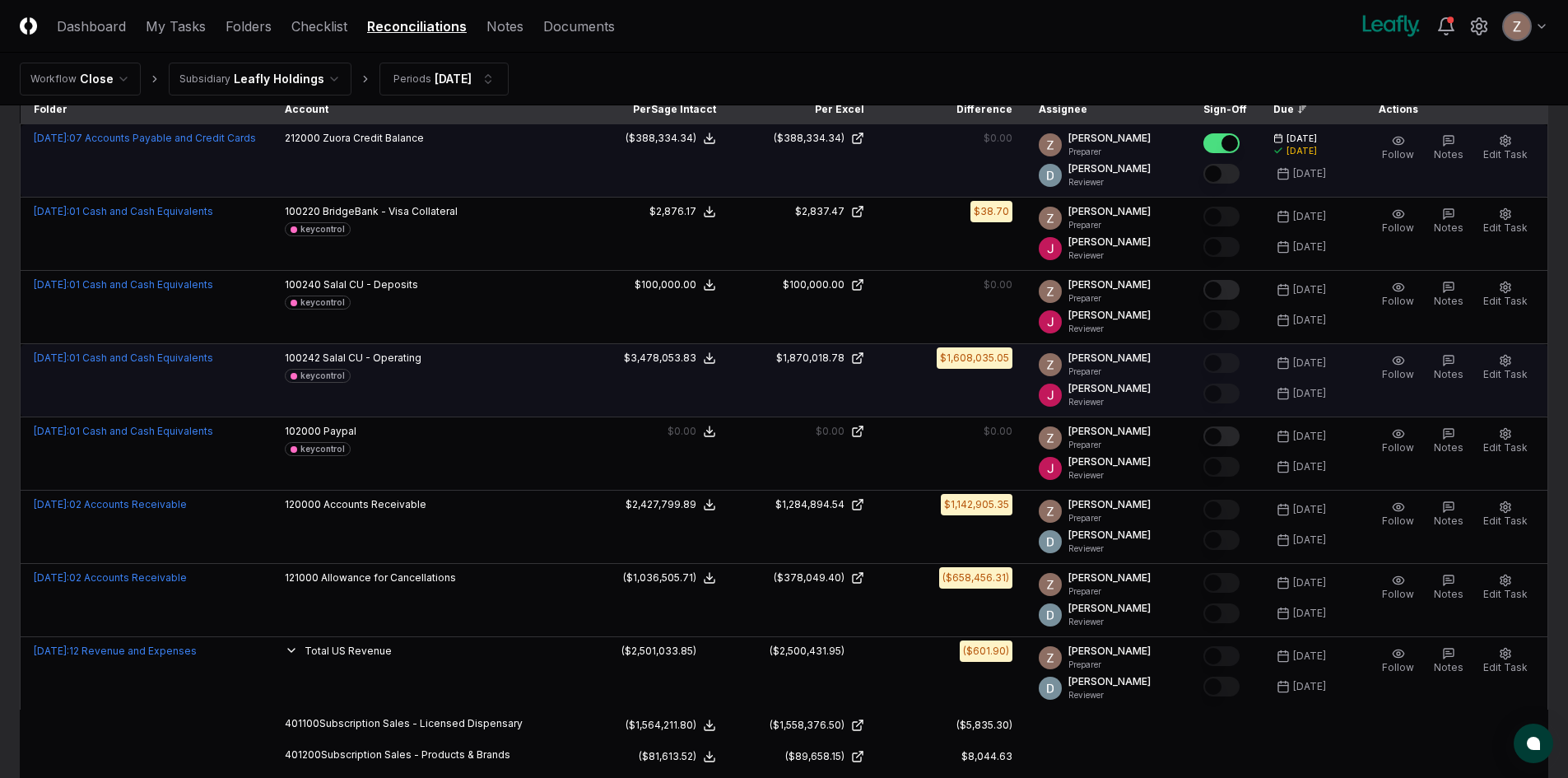
scroll to position [0, 0]
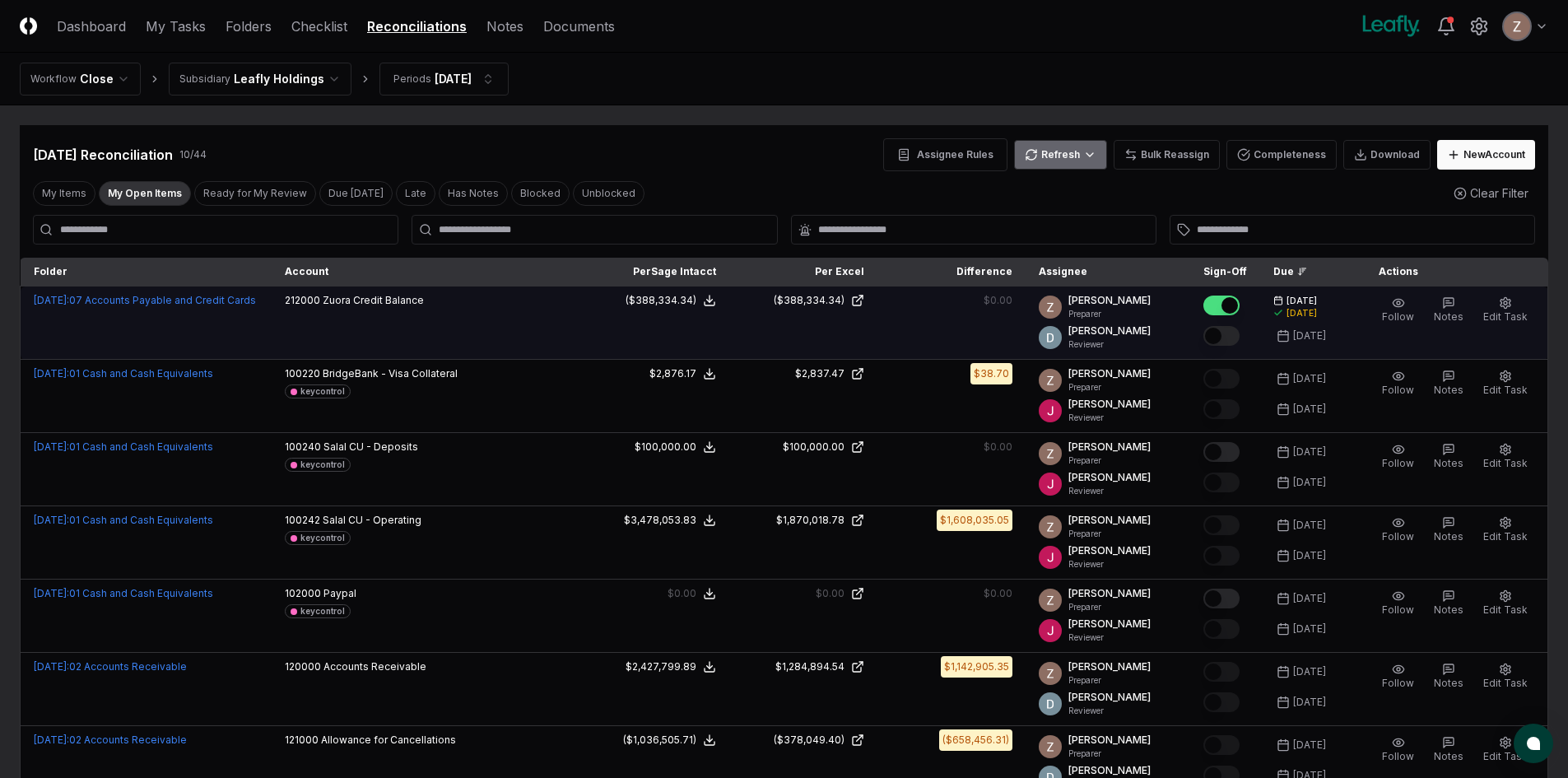
click at [1085, 146] on html "CloseCore Dashboard My Tasks Folders Checklist Reconciliations Notes Documents …" at bounding box center [784, 772] width 1568 height 1544
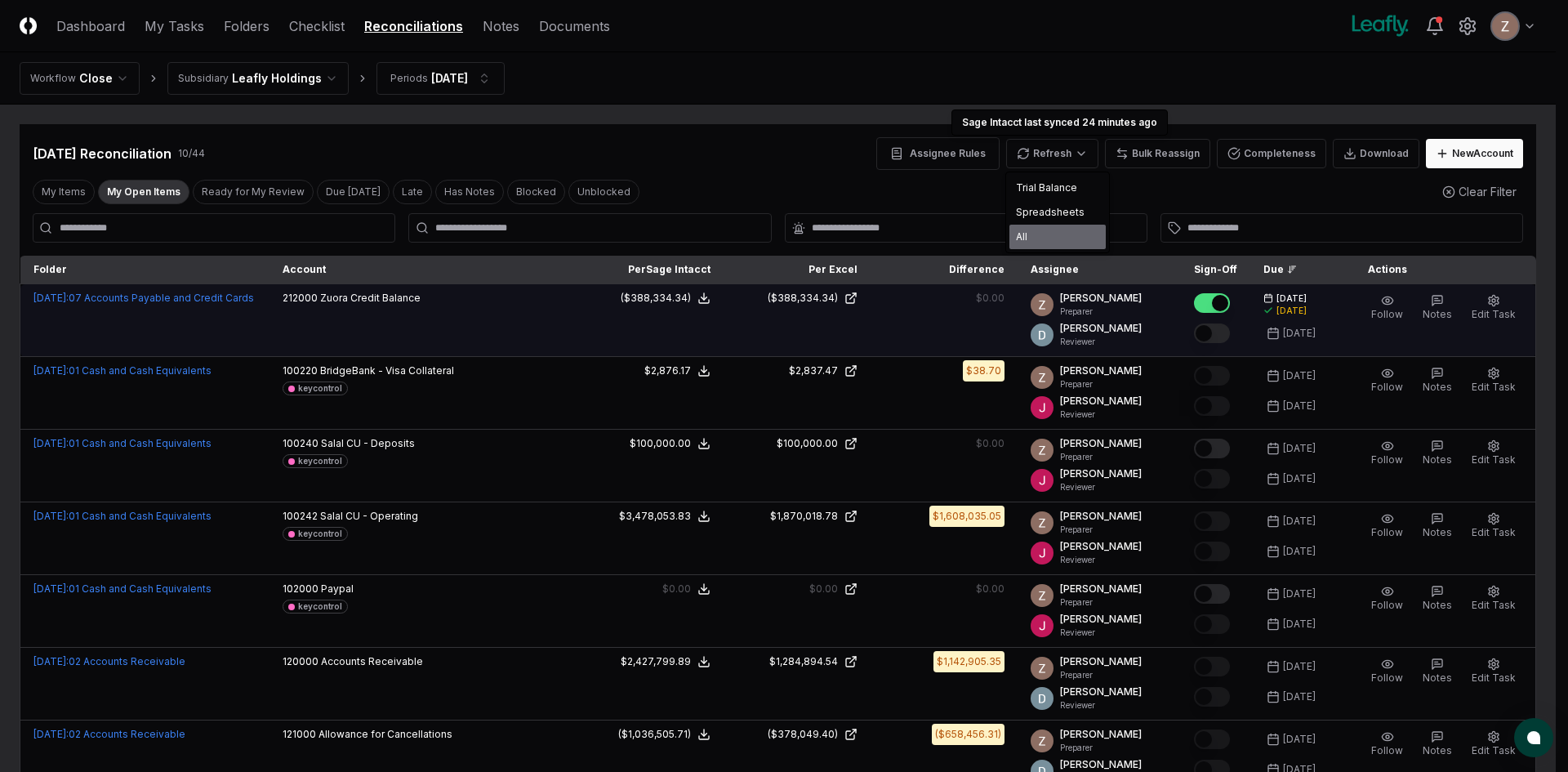
click at [1031, 234] on div "All" at bounding box center [1058, 236] width 97 height 25
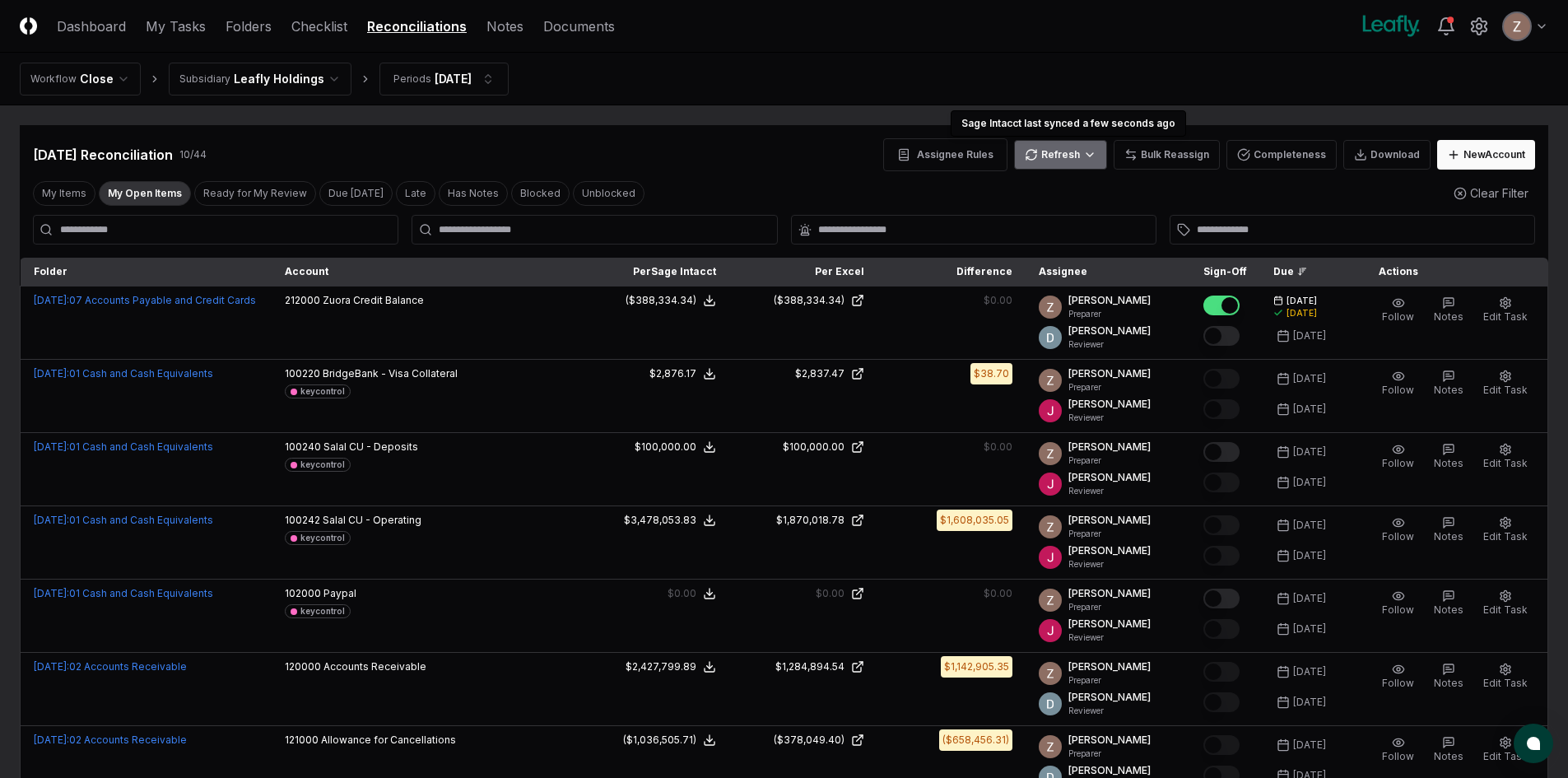
click at [1053, 148] on html "CloseCore Dashboard My Tasks Folders Checklist Reconciliations Notes Documents …" at bounding box center [784, 772] width 1568 height 1544
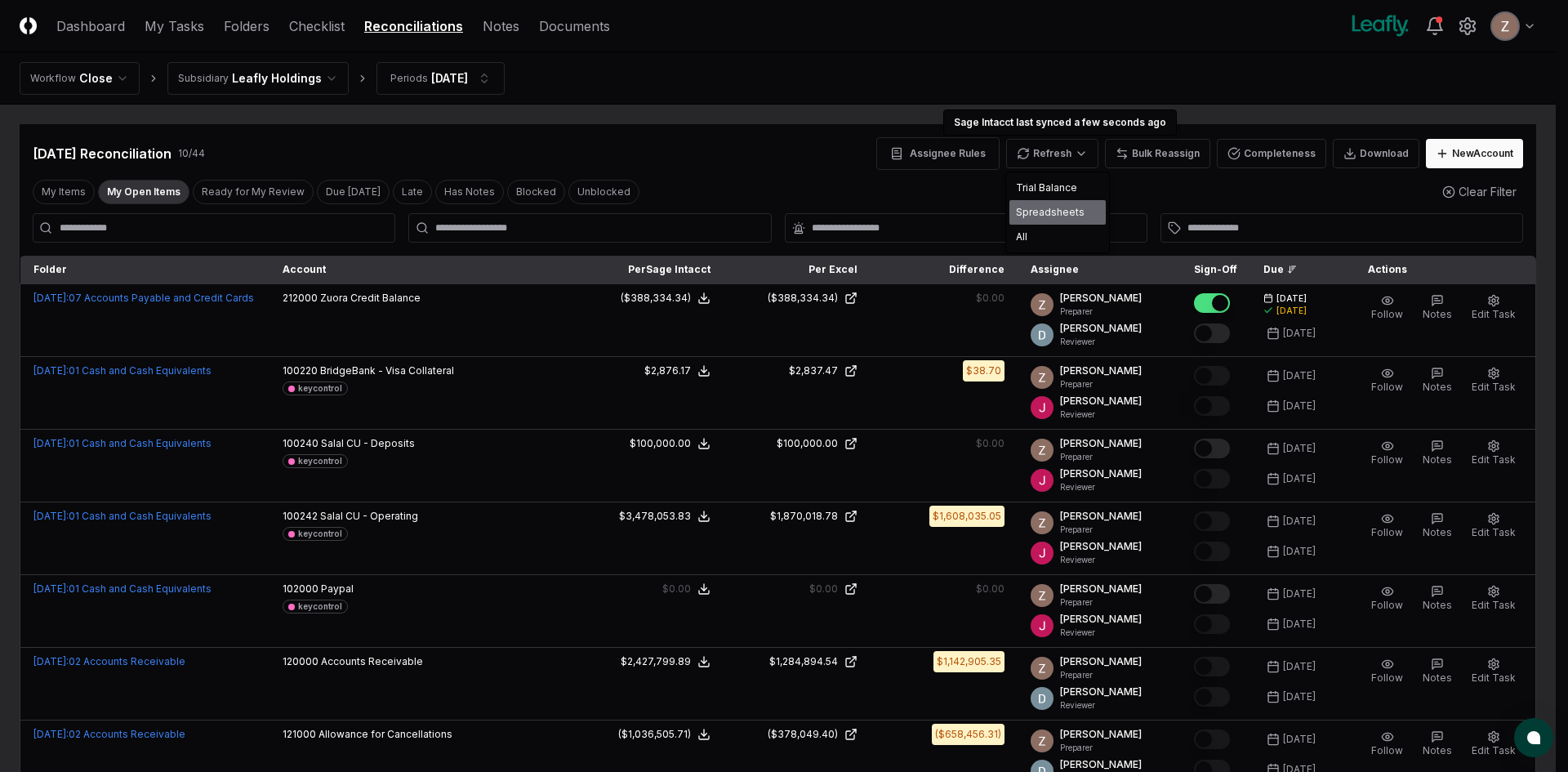
click at [1022, 210] on div "Spreadsheets" at bounding box center [1058, 212] width 97 height 25
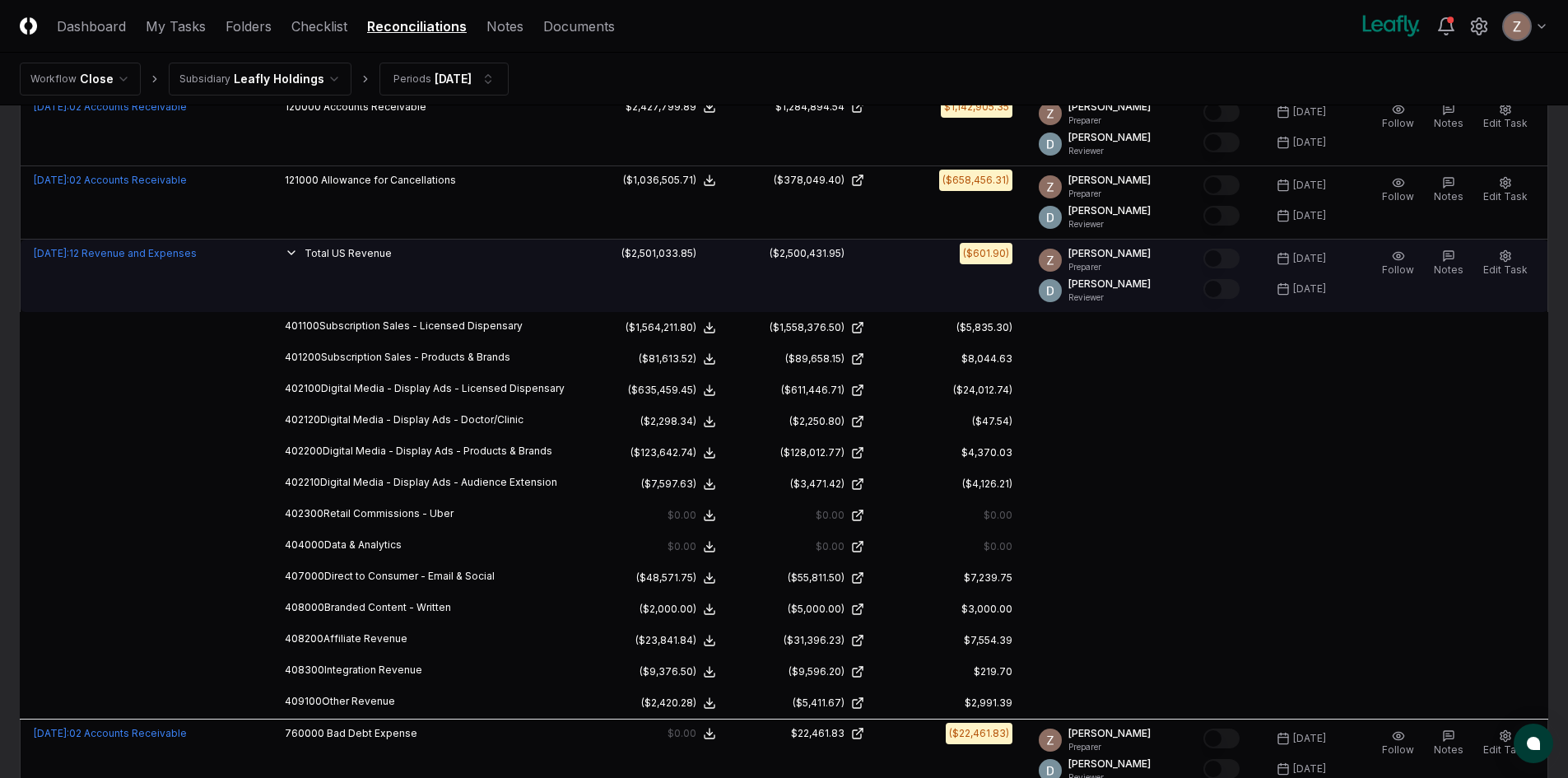
scroll to position [576, 0]
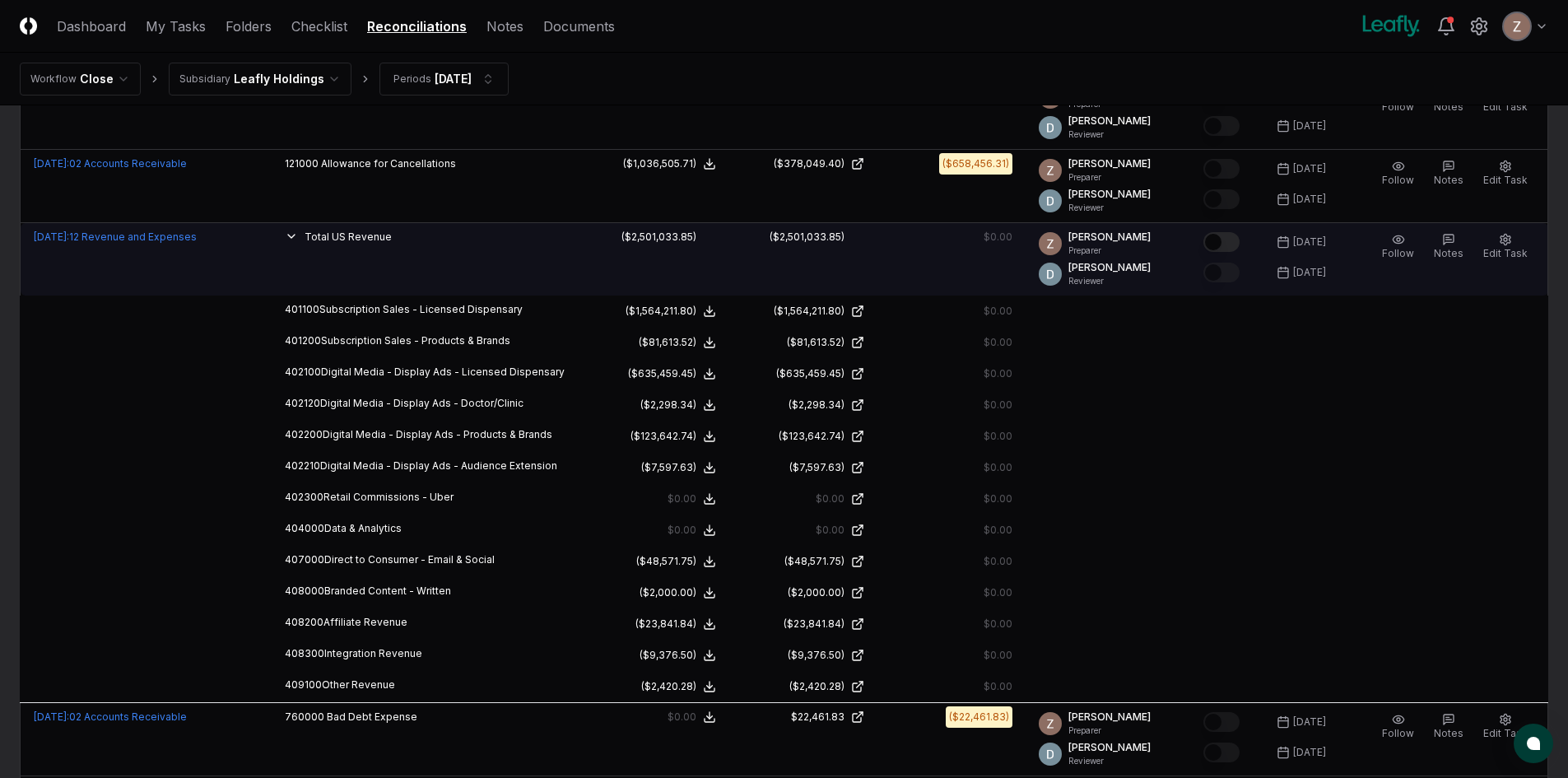
click at [1221, 240] on button "Mark complete" at bounding box center [1220, 241] width 36 height 19
click at [324, 89] on html "CloseCore Dashboard My Tasks Folders Checklist Reconciliations Notes Documents …" at bounding box center [784, 196] width 1568 height 1544
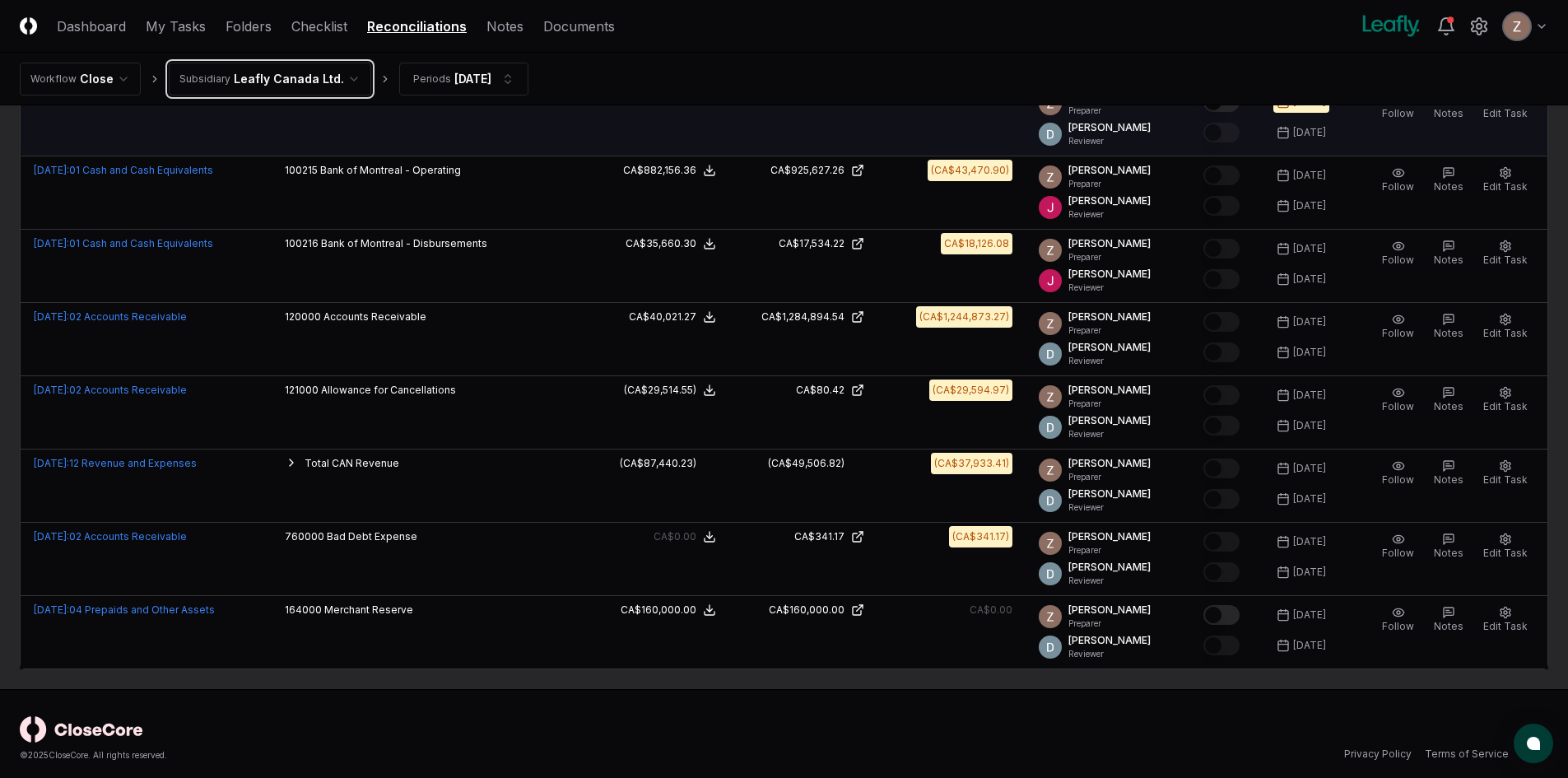
scroll to position [213, 0]
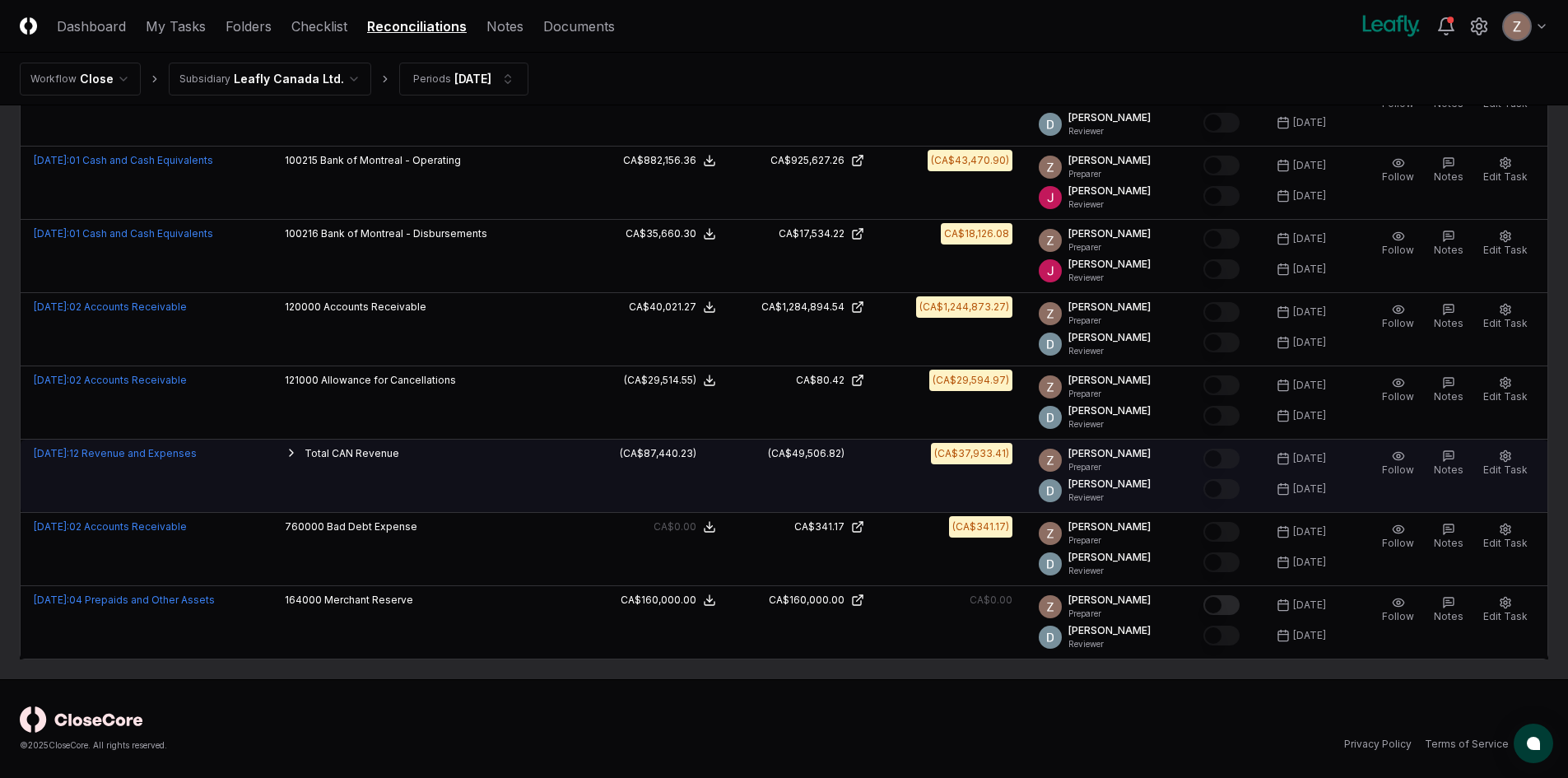
click at [298, 450] on icon "button" at bounding box center [292, 452] width 13 height 13
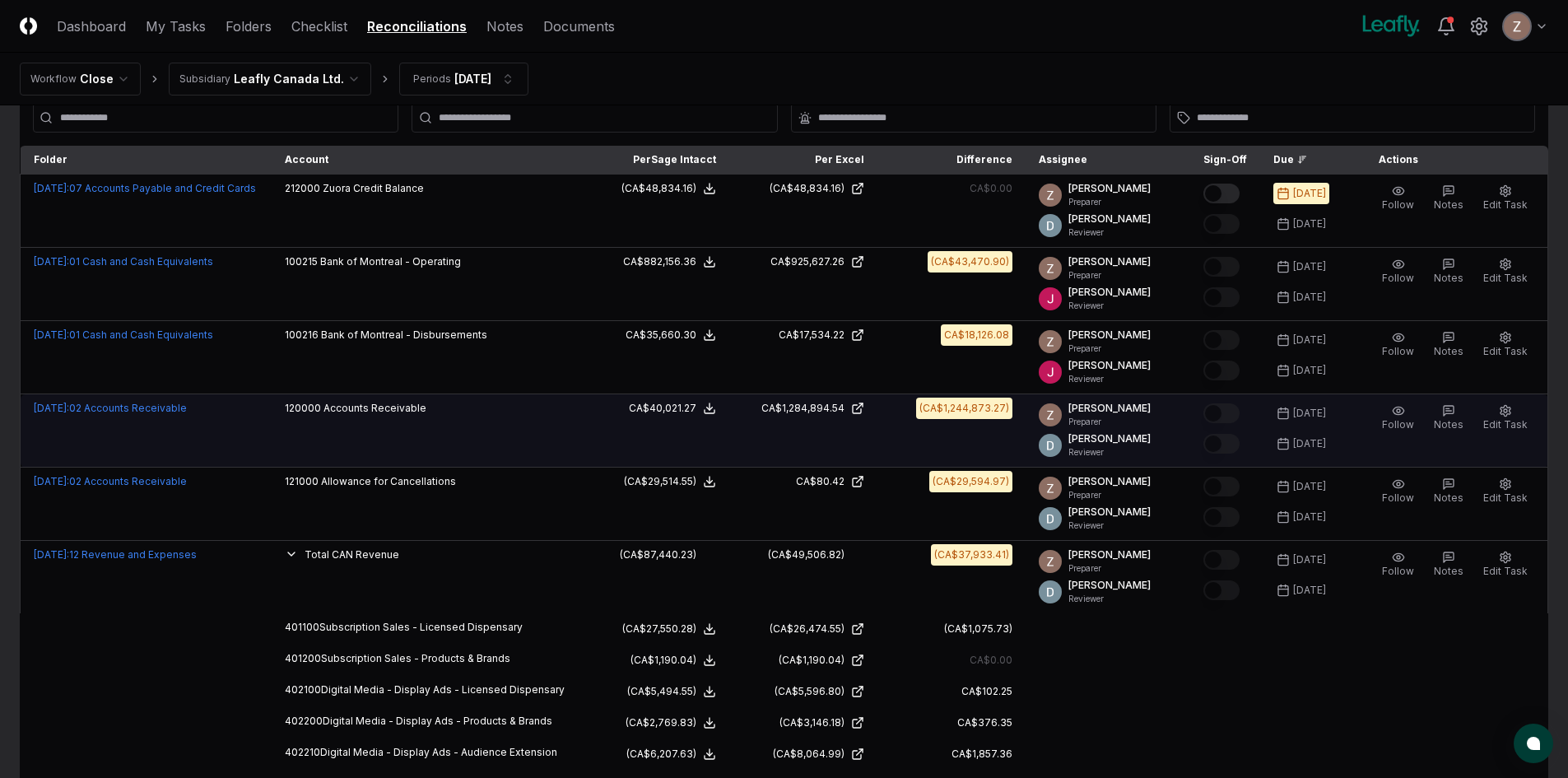
scroll to position [0, 0]
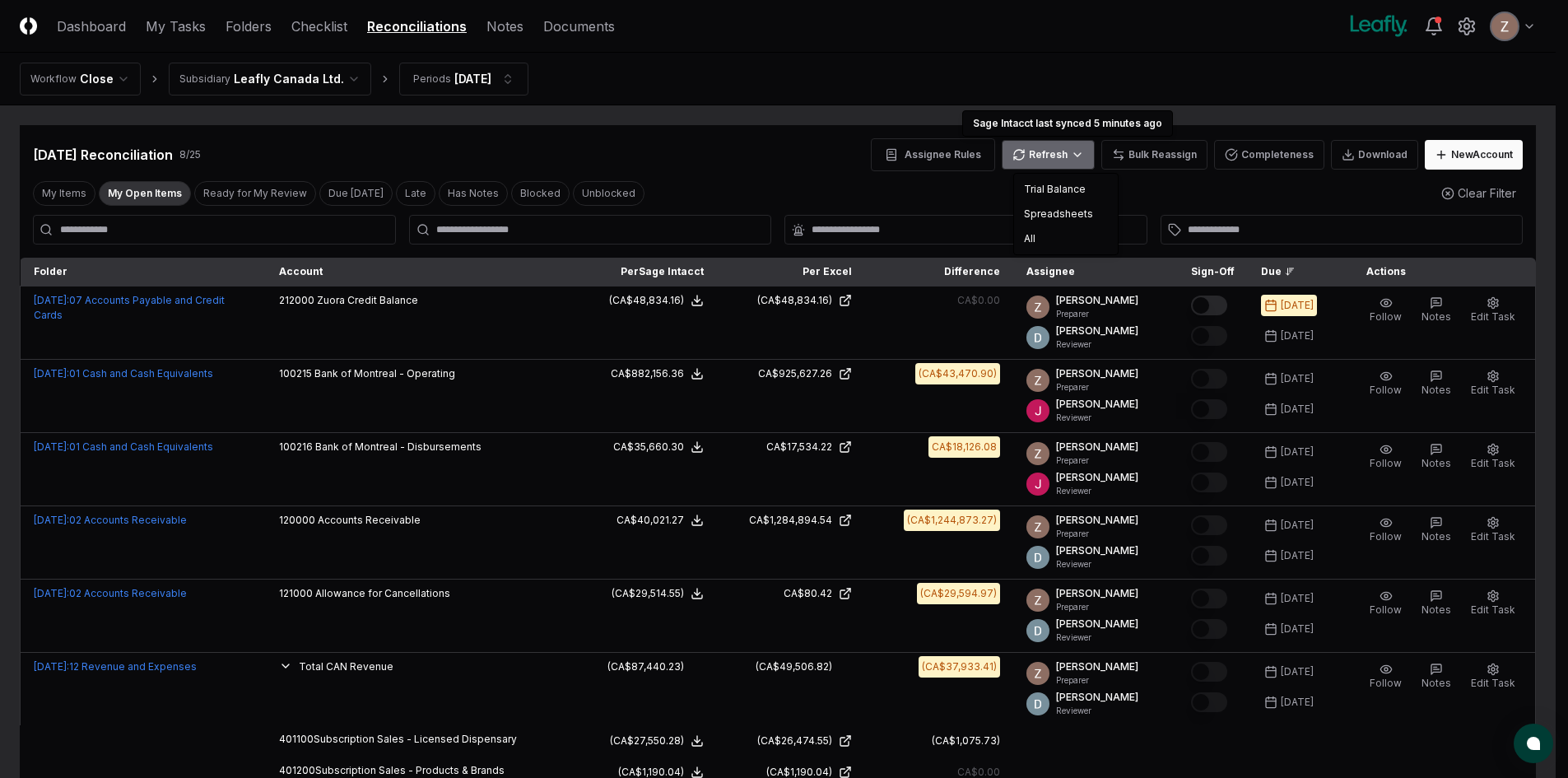
click at [1082, 156] on html "CloseCore Dashboard My Tasks Folders Checklist Reconciliations Notes Documents …" at bounding box center [784, 645] width 1568 height 1290
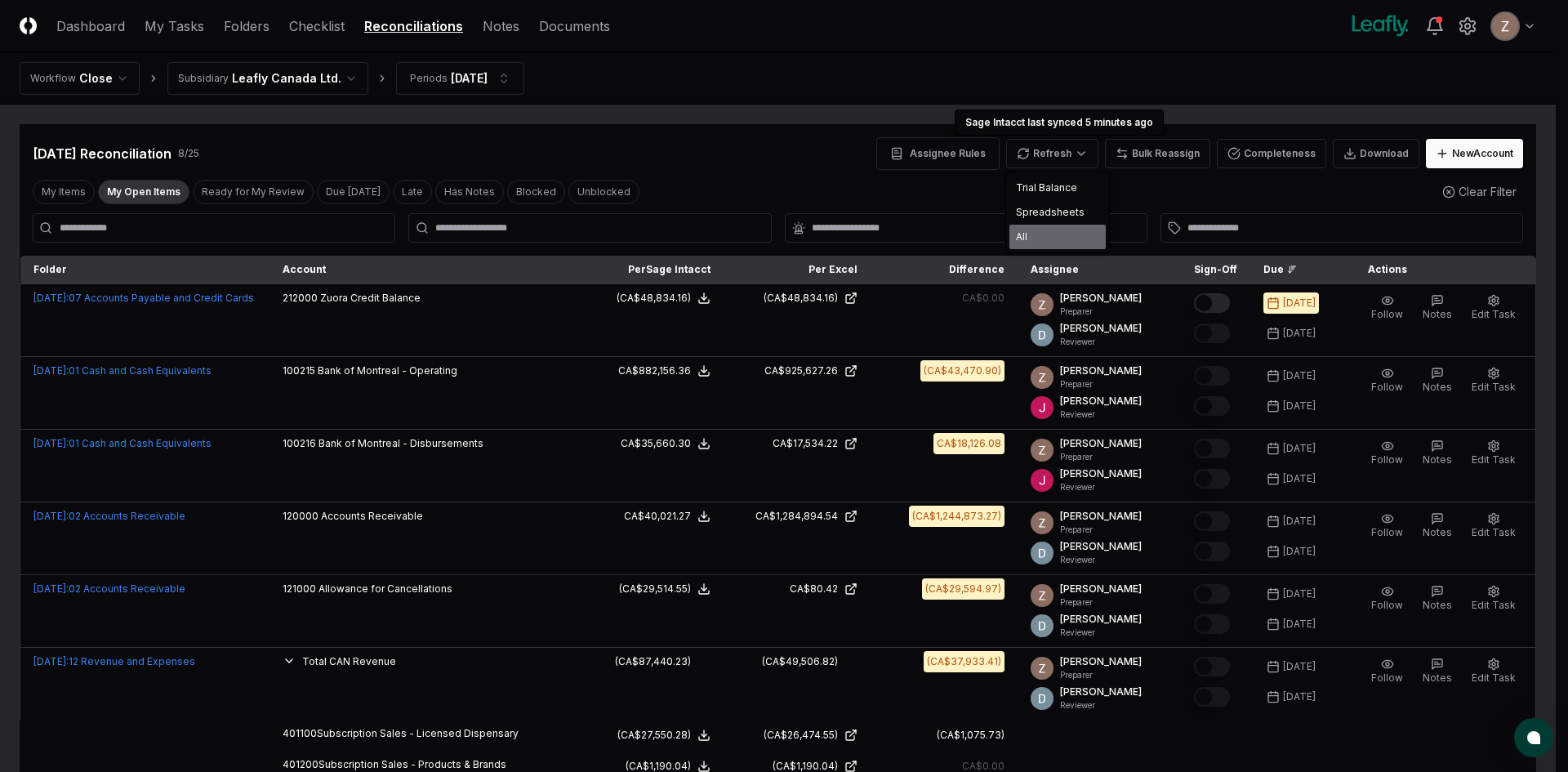
click at [1031, 236] on div "All" at bounding box center [1058, 236] width 97 height 25
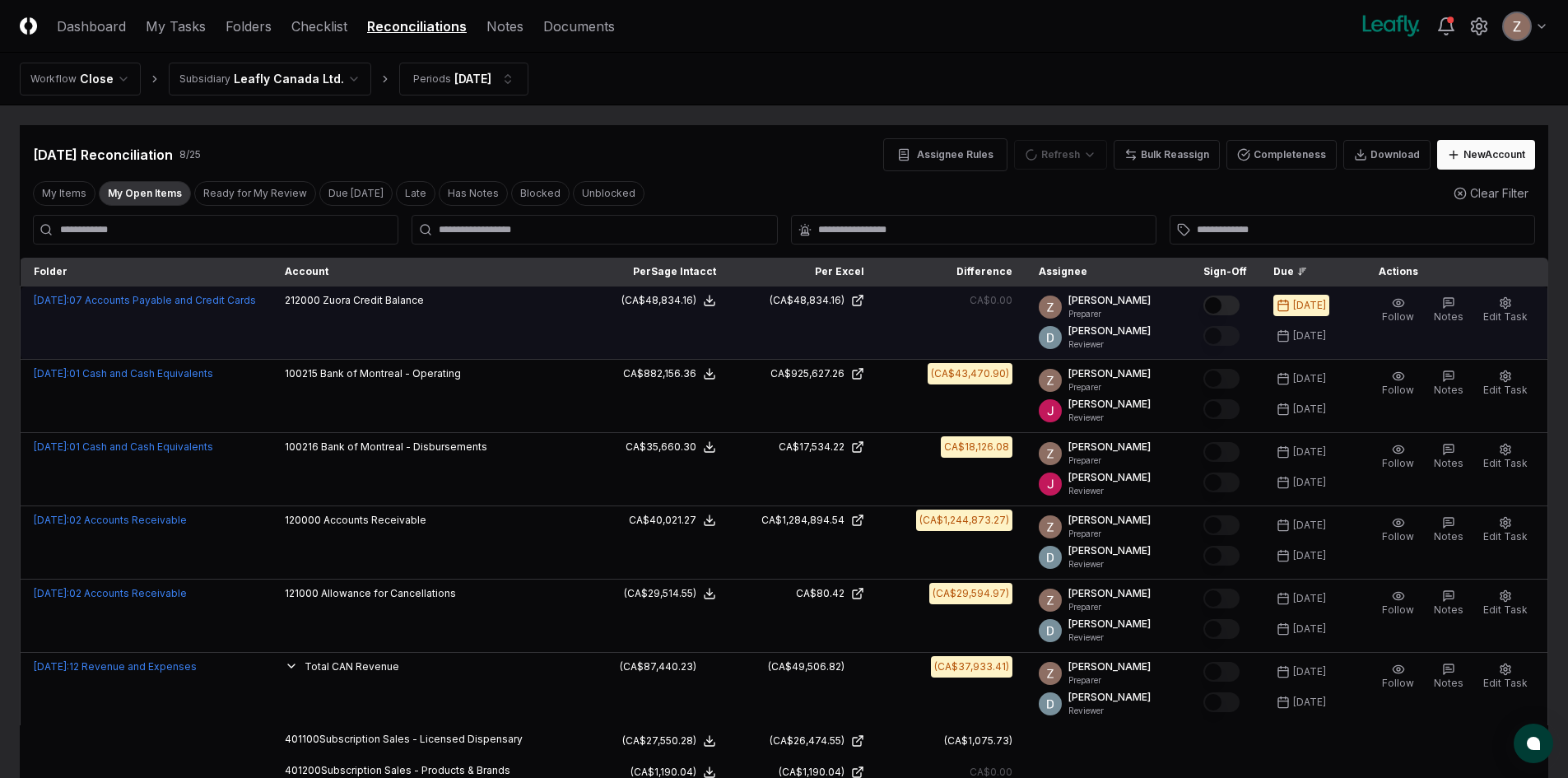
click at [1233, 303] on button "Mark complete" at bounding box center [1220, 304] width 36 height 19
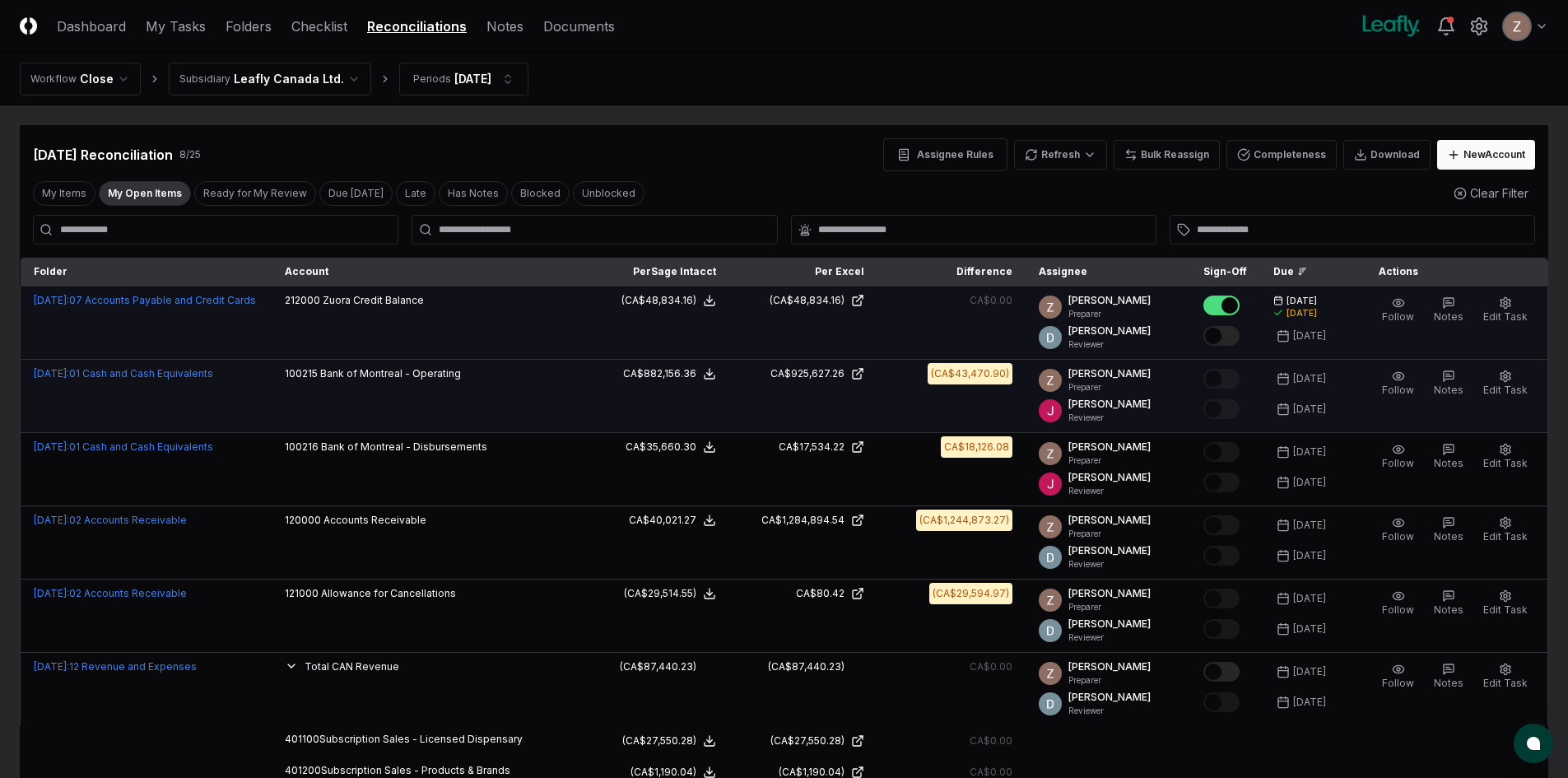
scroll to position [329, 0]
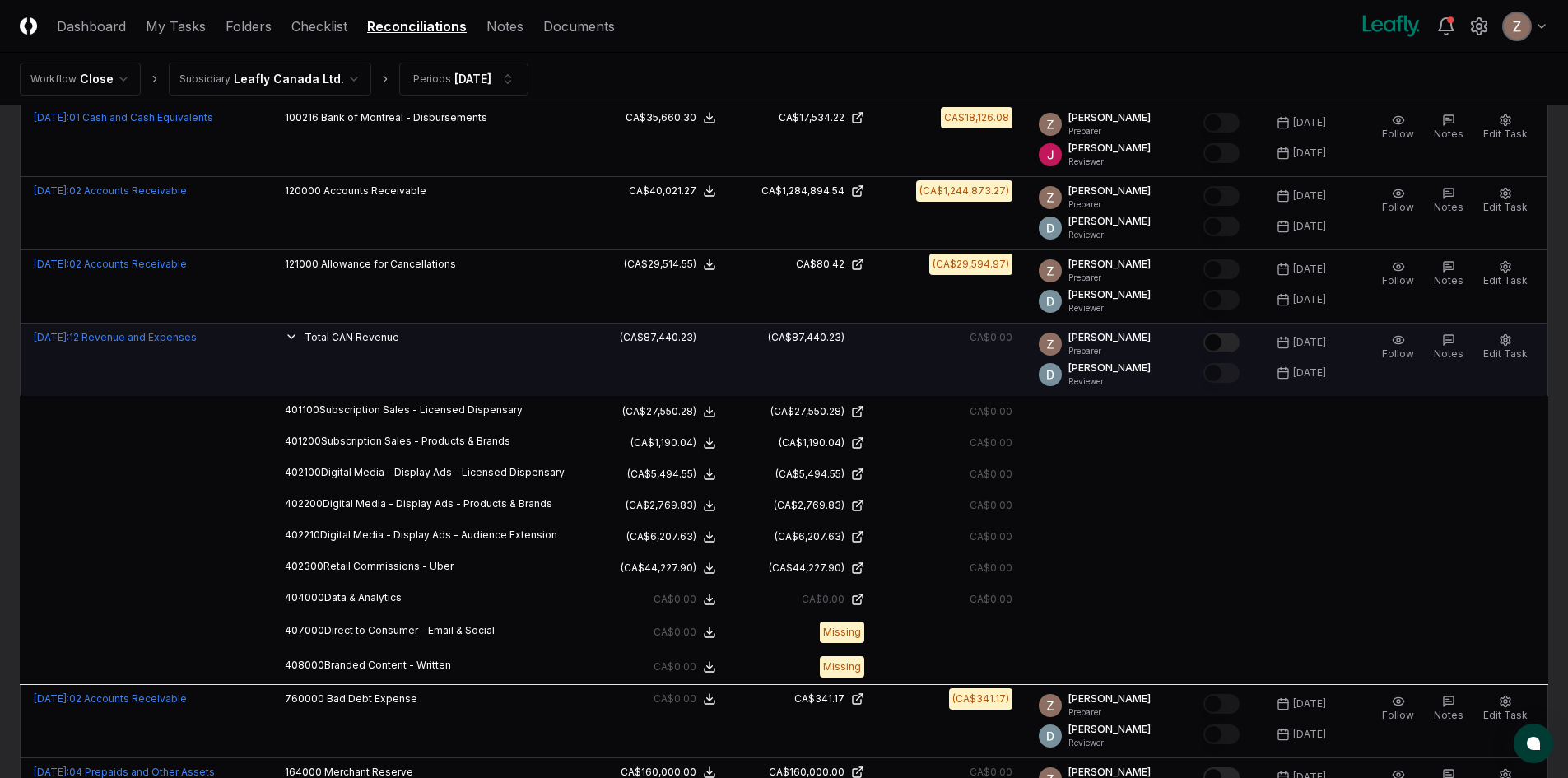
click at [1233, 342] on button "Mark complete" at bounding box center [1220, 341] width 36 height 19
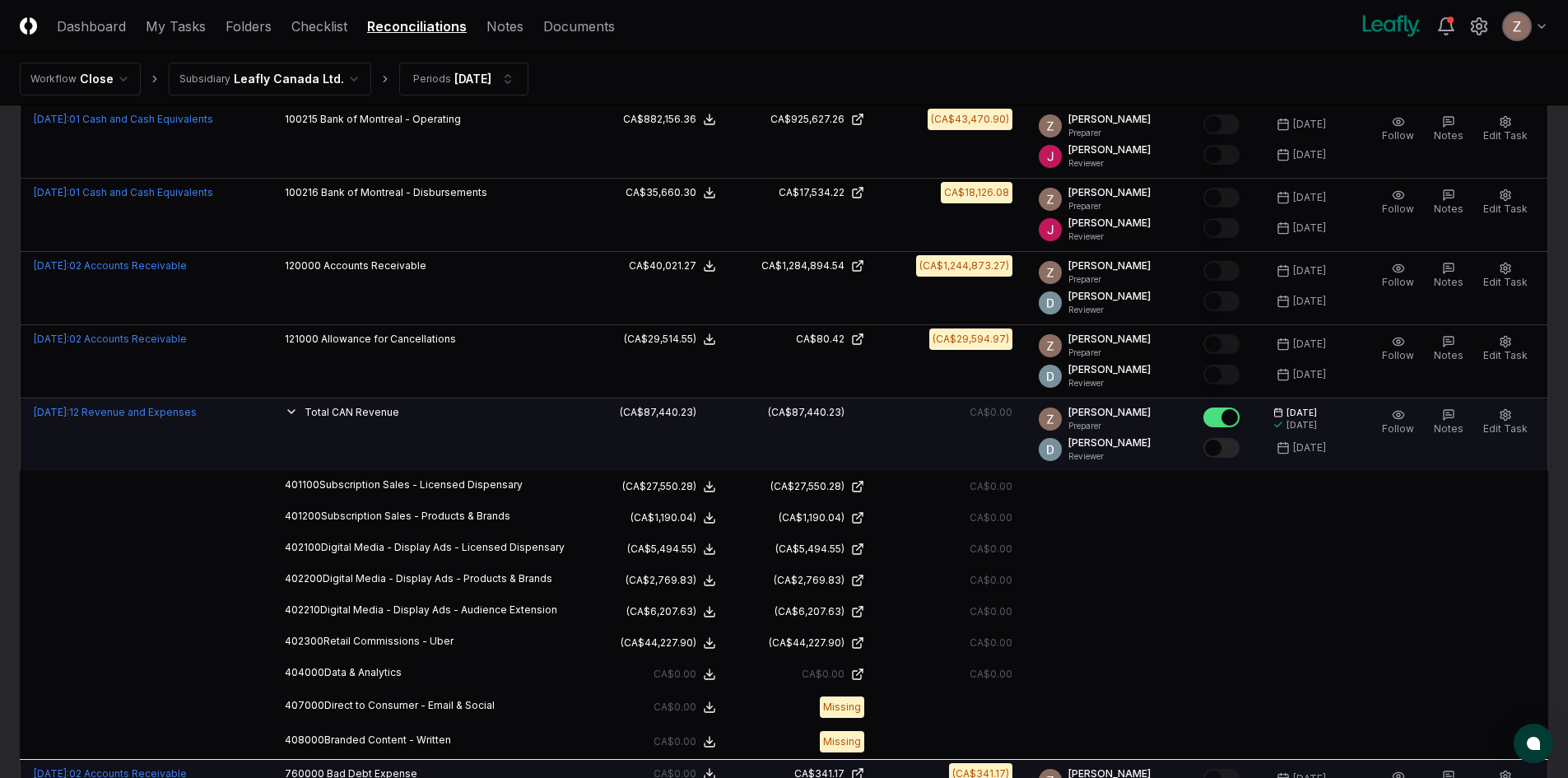
scroll to position [0, 0]
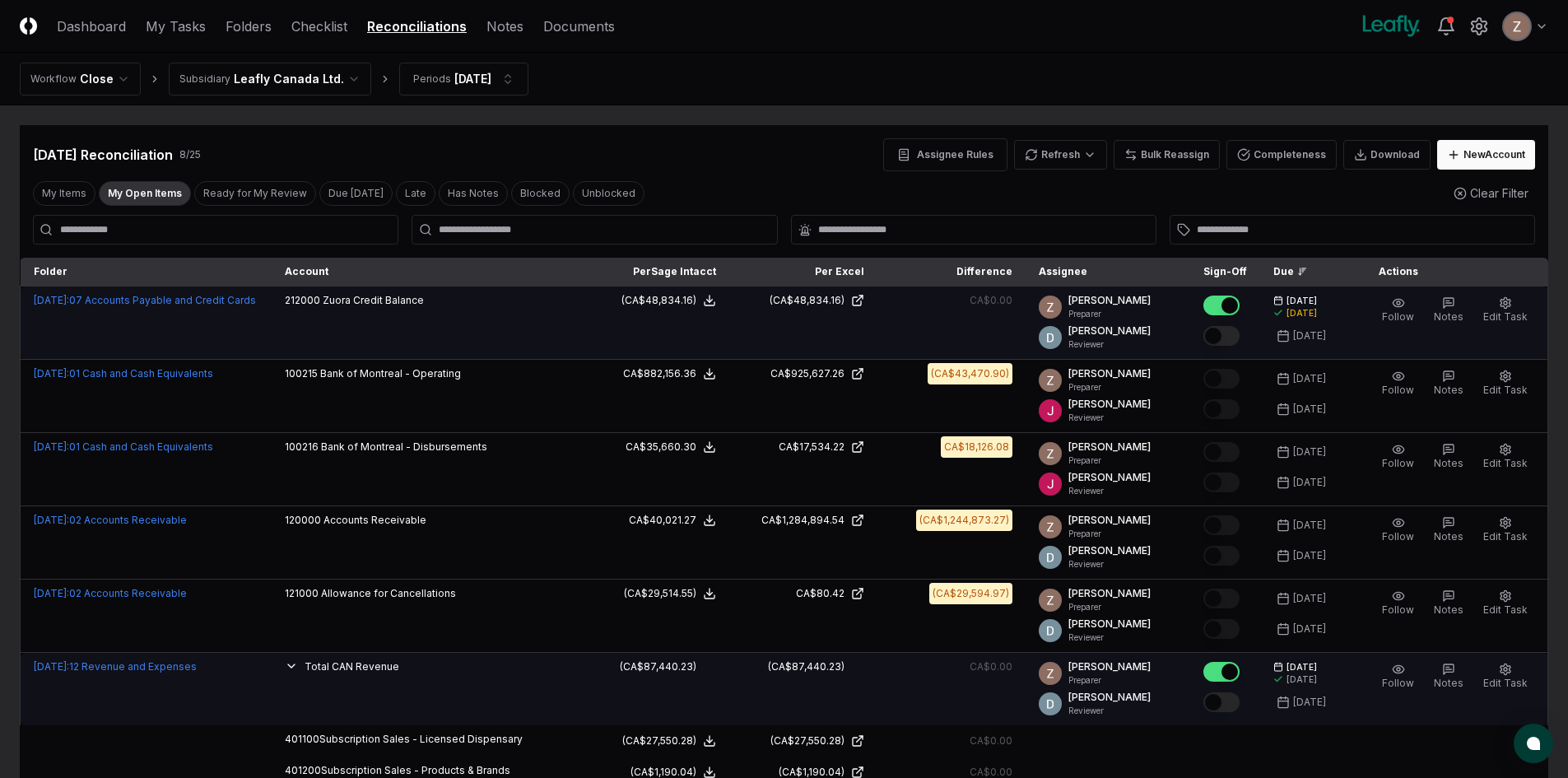
click at [322, 71] on html "CloseCore Dashboard My Tasks Folders Checklist Reconciliations Notes Documents …" at bounding box center [784, 639] width 1568 height 1279
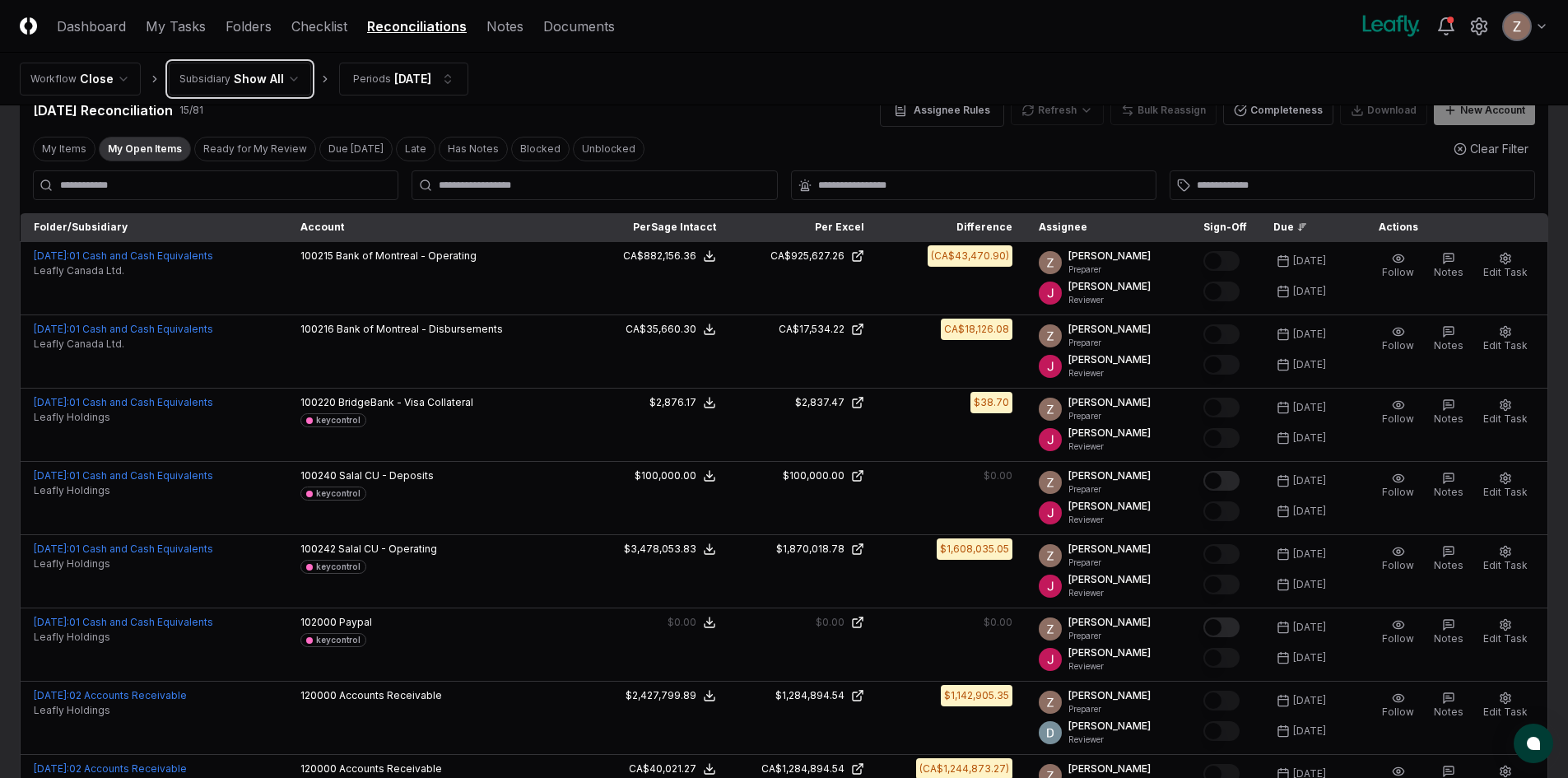
scroll to position [14, 0]
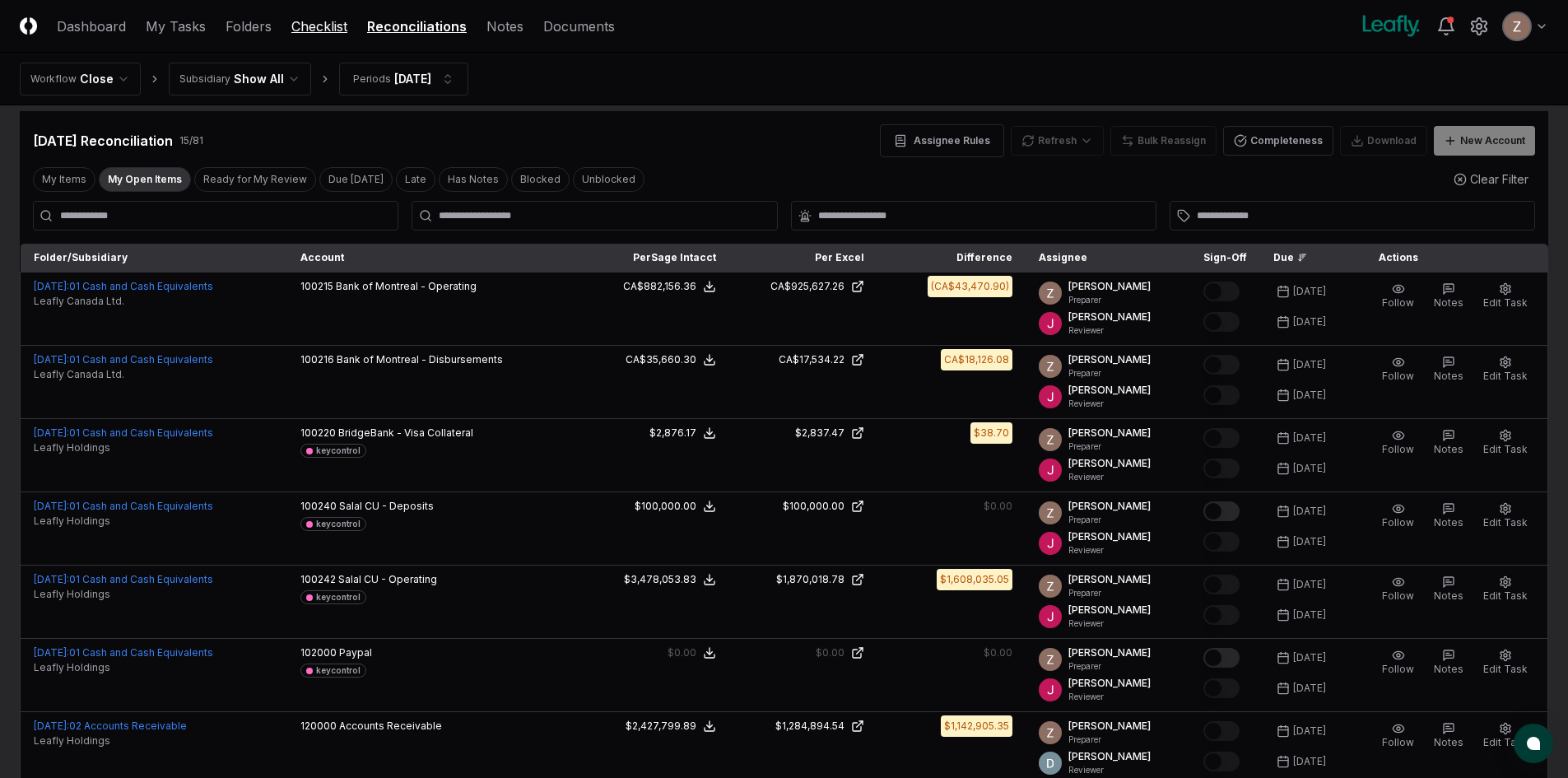
click at [332, 19] on link "Checklist" at bounding box center [319, 26] width 56 height 19
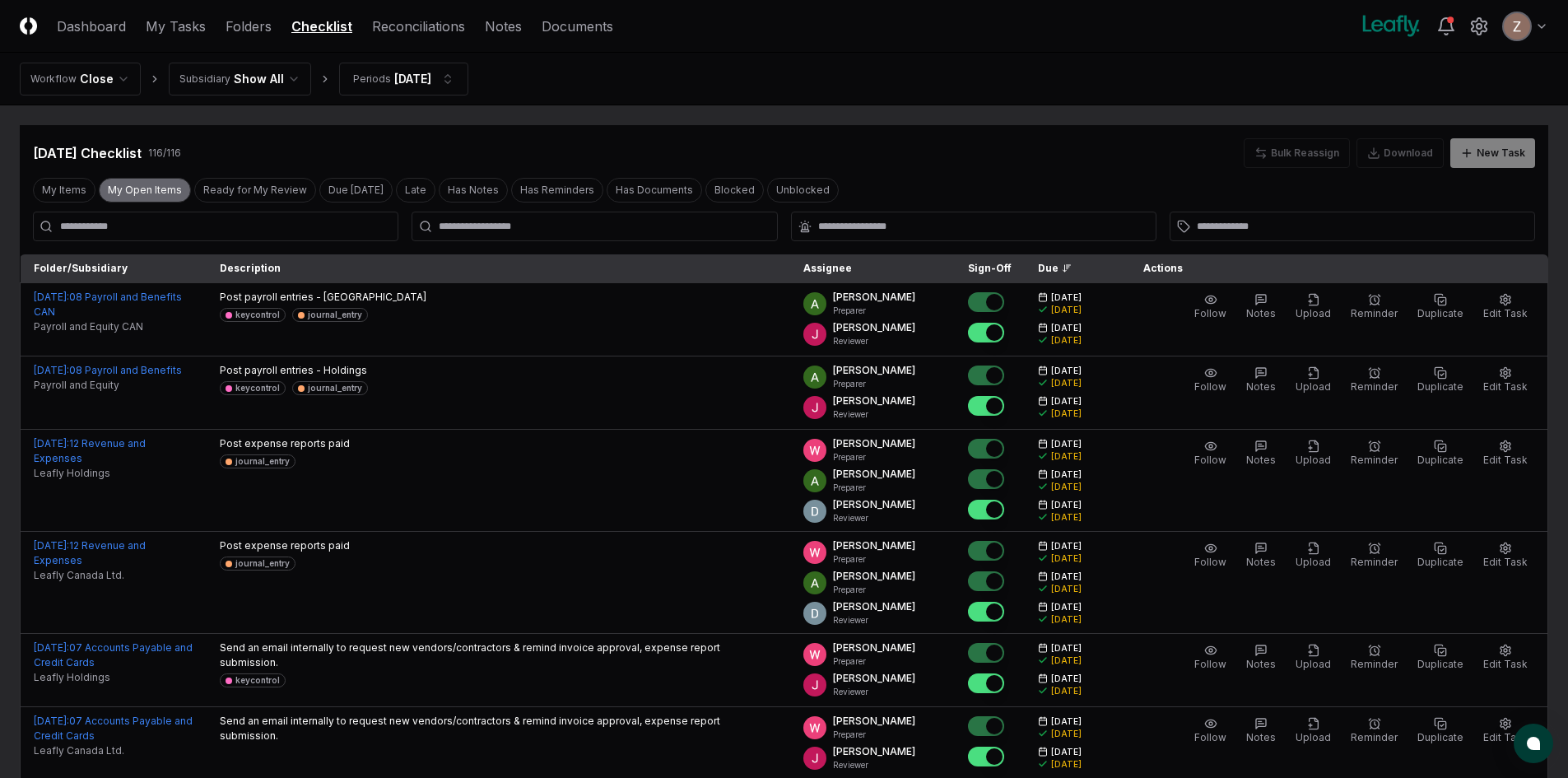
click at [176, 191] on button "My Open Items" at bounding box center [144, 189] width 92 height 25
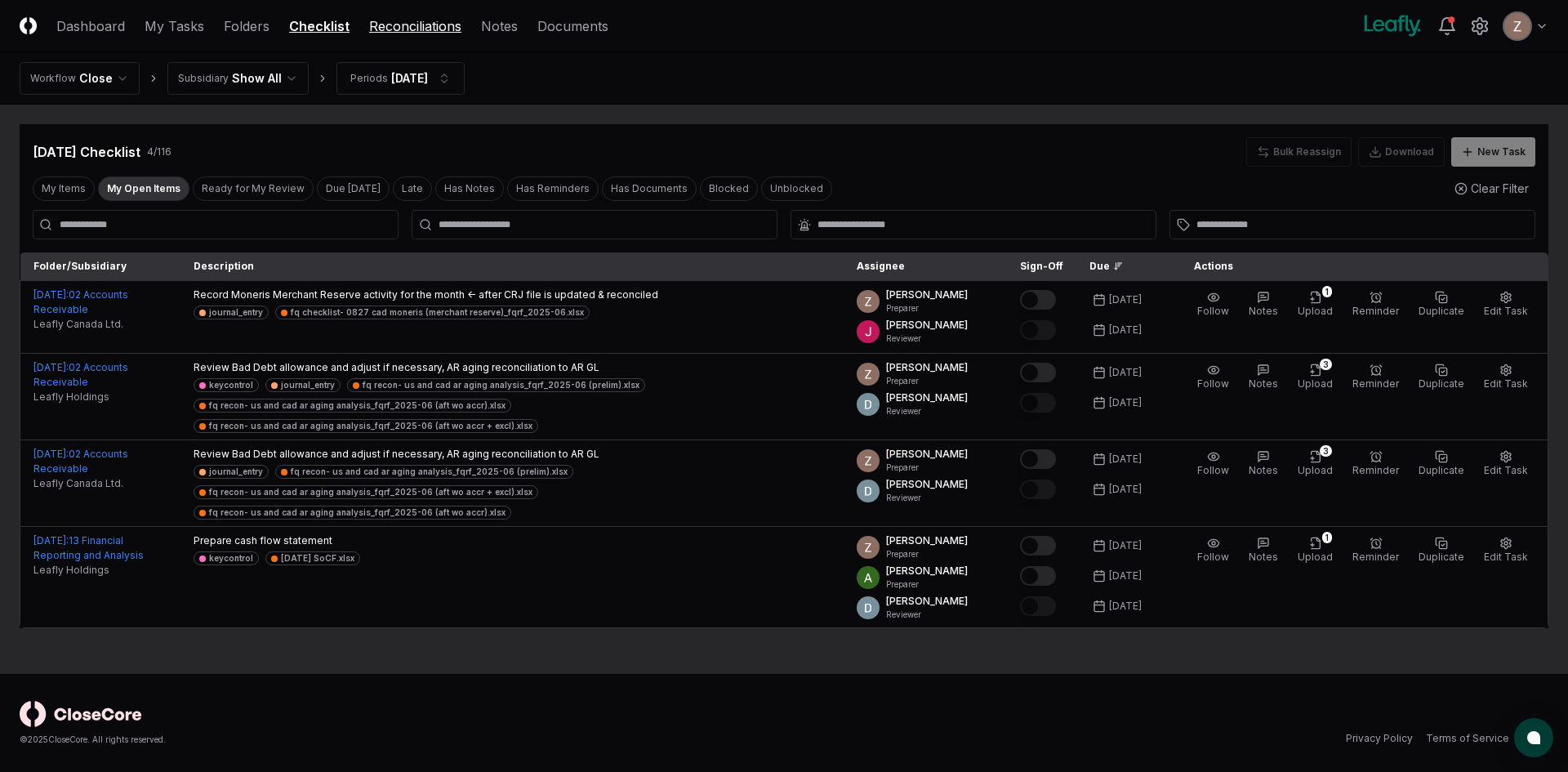
click at [400, 32] on link "Reconciliations" at bounding box center [414, 26] width 92 height 19
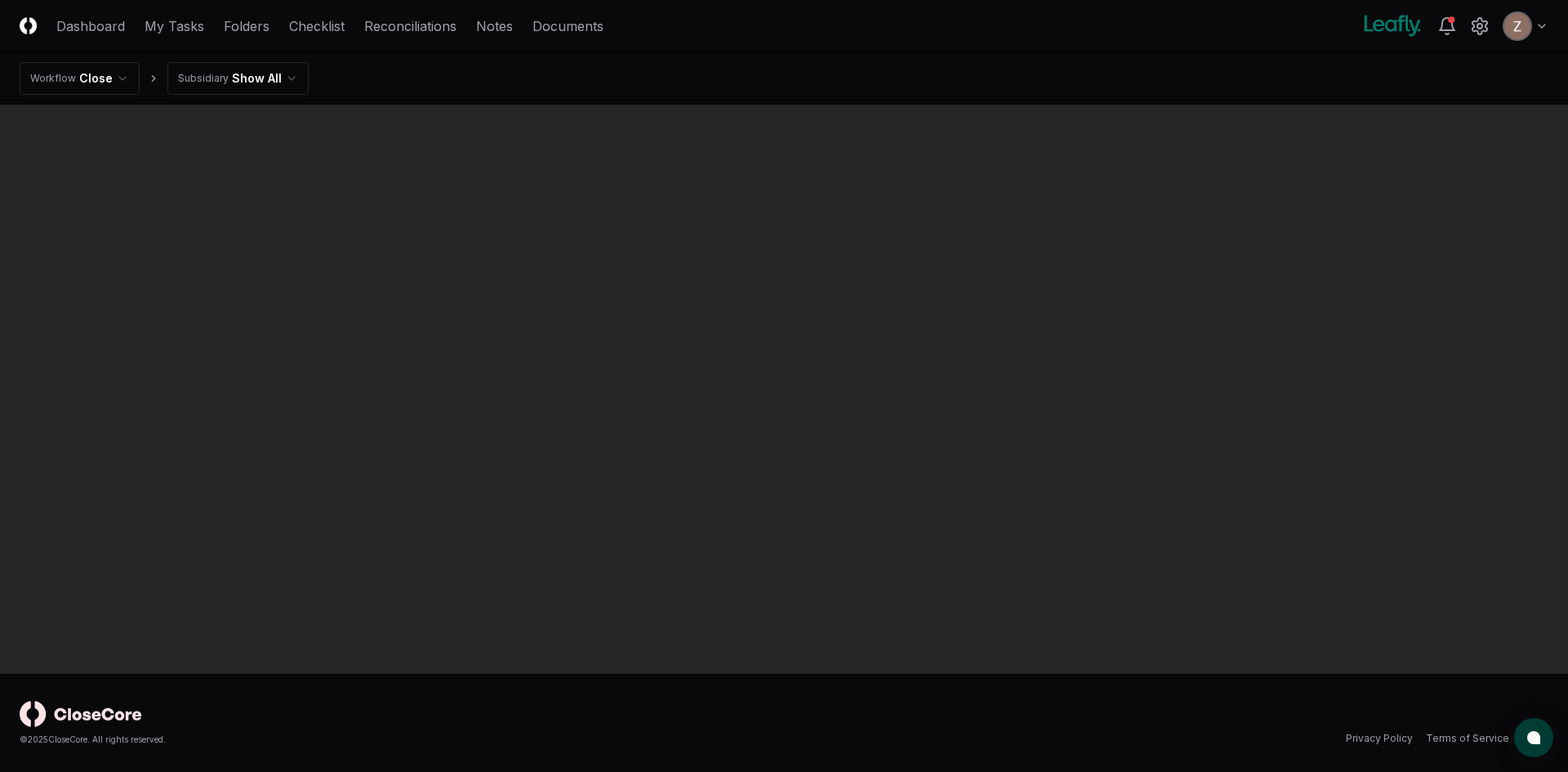
click at [279, 74] on html "CloseCore Dashboard My Tasks Folders Checklist Reconciliations Notes Documents …" at bounding box center [784, 386] width 1568 height 772
click at [252, 76] on html "CloseCore Dashboard My Tasks Folders Checklist Reconciliations Notes Documents …" at bounding box center [784, 386] width 1568 height 772
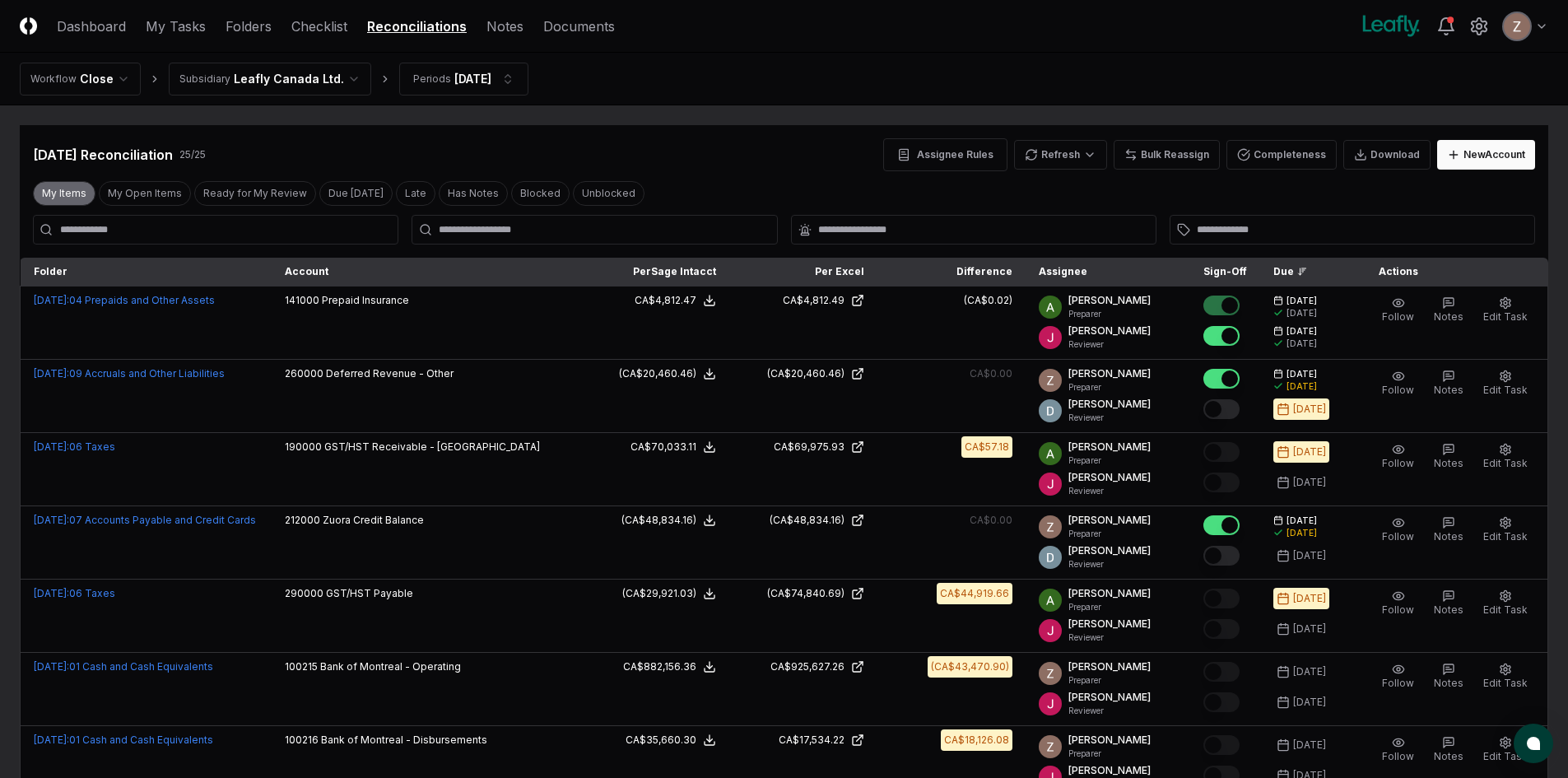
click at [43, 189] on button "My Items" at bounding box center [64, 193] width 63 height 25
